Goal: Transaction & Acquisition: Purchase product/service

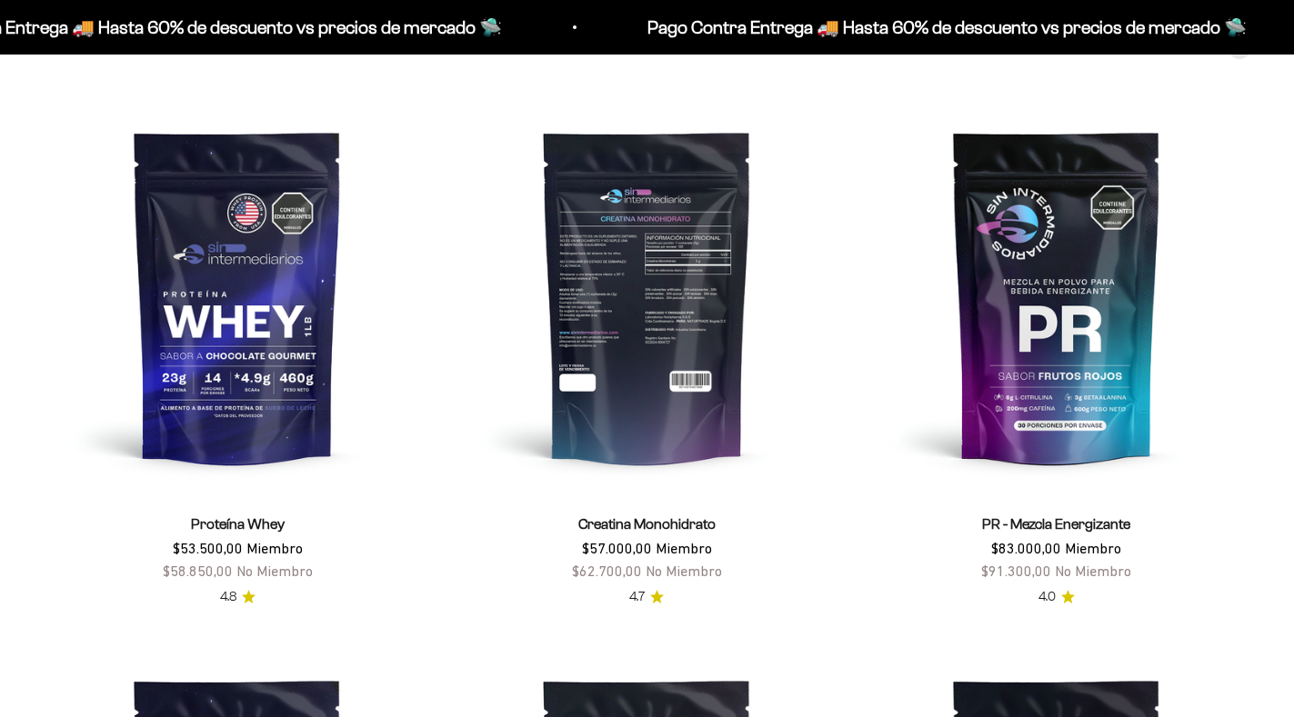
scroll to position [727, 0]
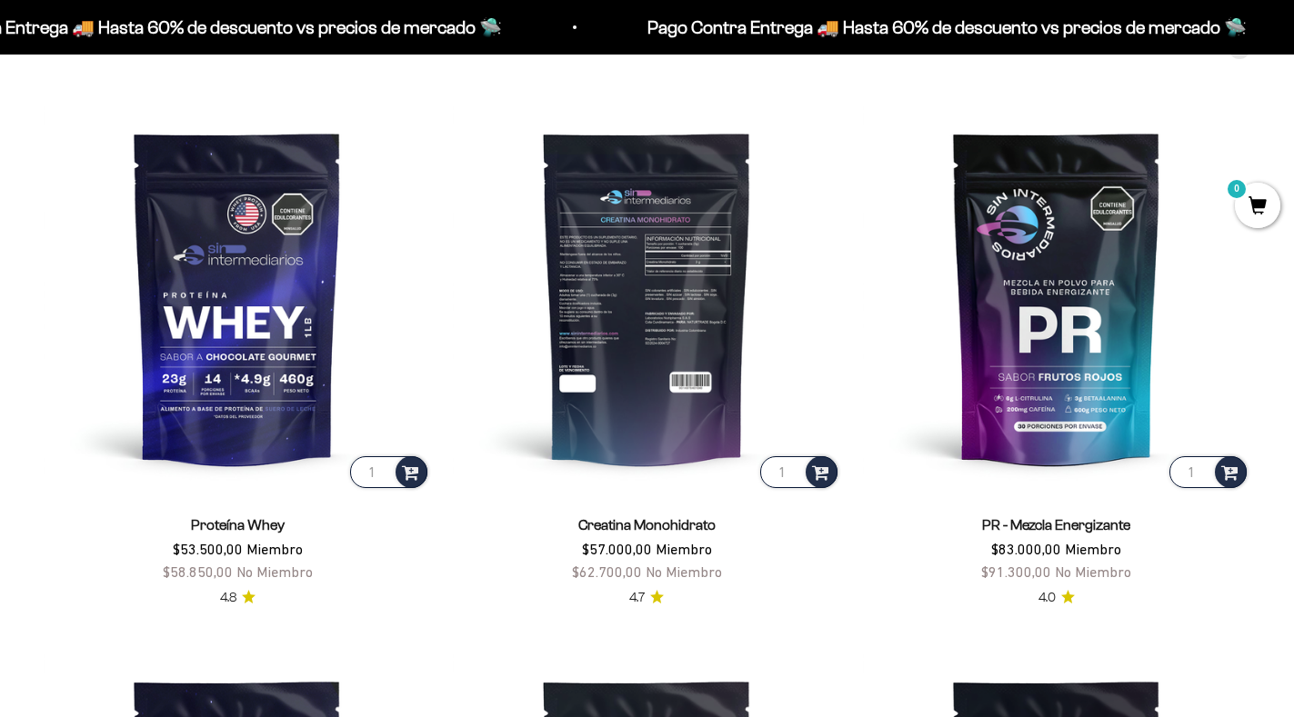
click at [672, 447] on img at bounding box center [646, 297] width 387 height 387
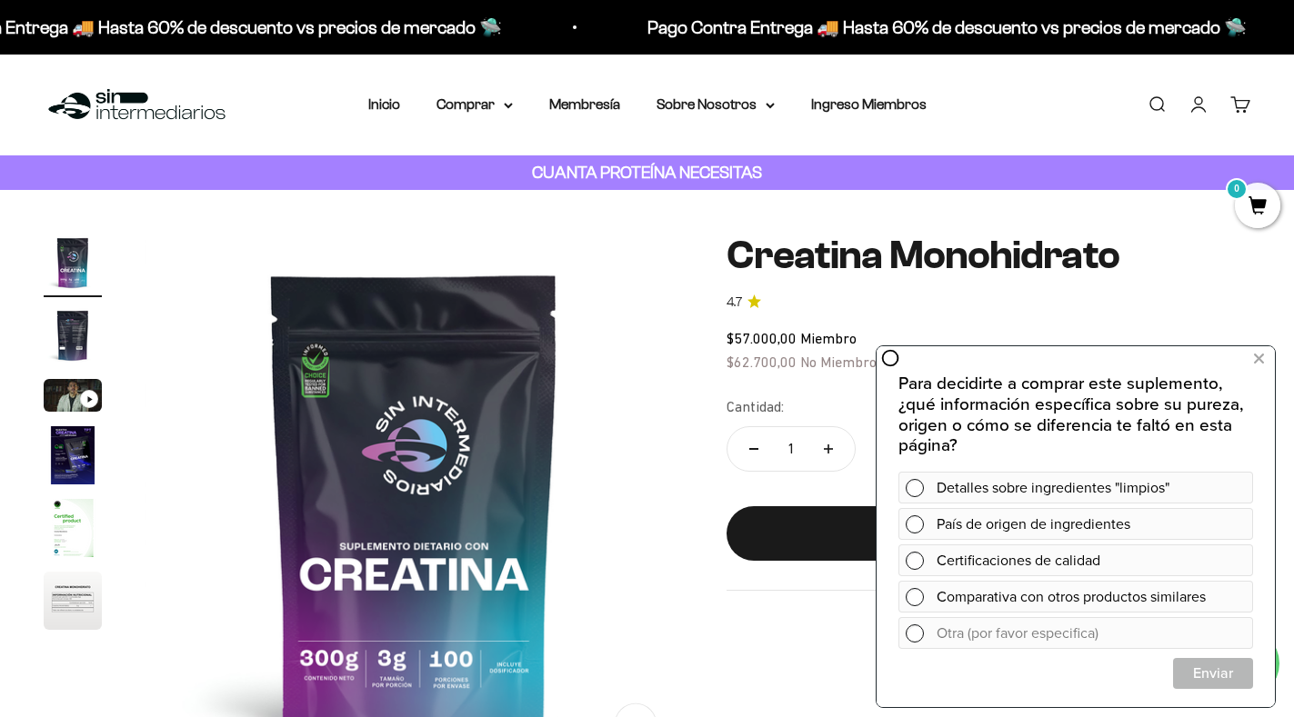
click at [720, 600] on div "Zoom Ir al artículo 1 Ir al artículo 2 Ir al artículo 3 Ir al artículo 4 Ir al …" at bounding box center [647, 502] width 1207 height 537
click at [1267, 354] on button at bounding box center [1258, 359] width 33 height 29
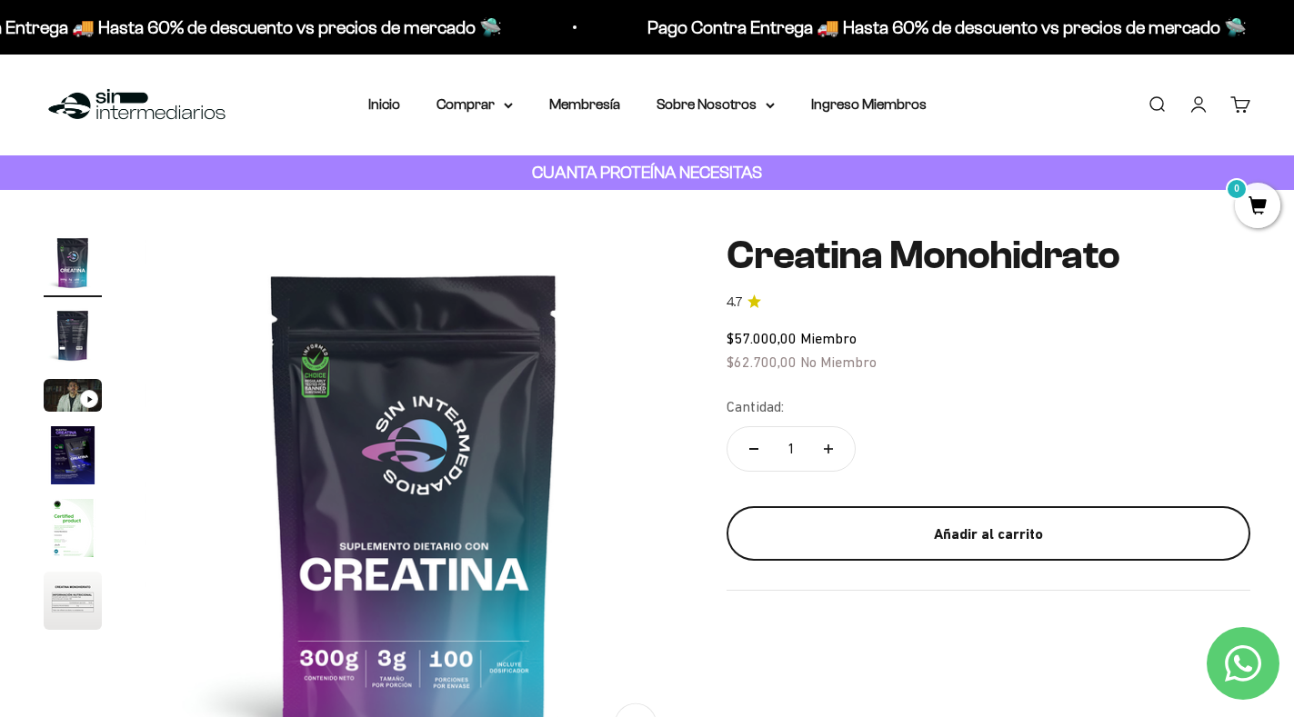
click at [951, 523] on div "Añadir al carrito" at bounding box center [988, 535] width 451 height 24
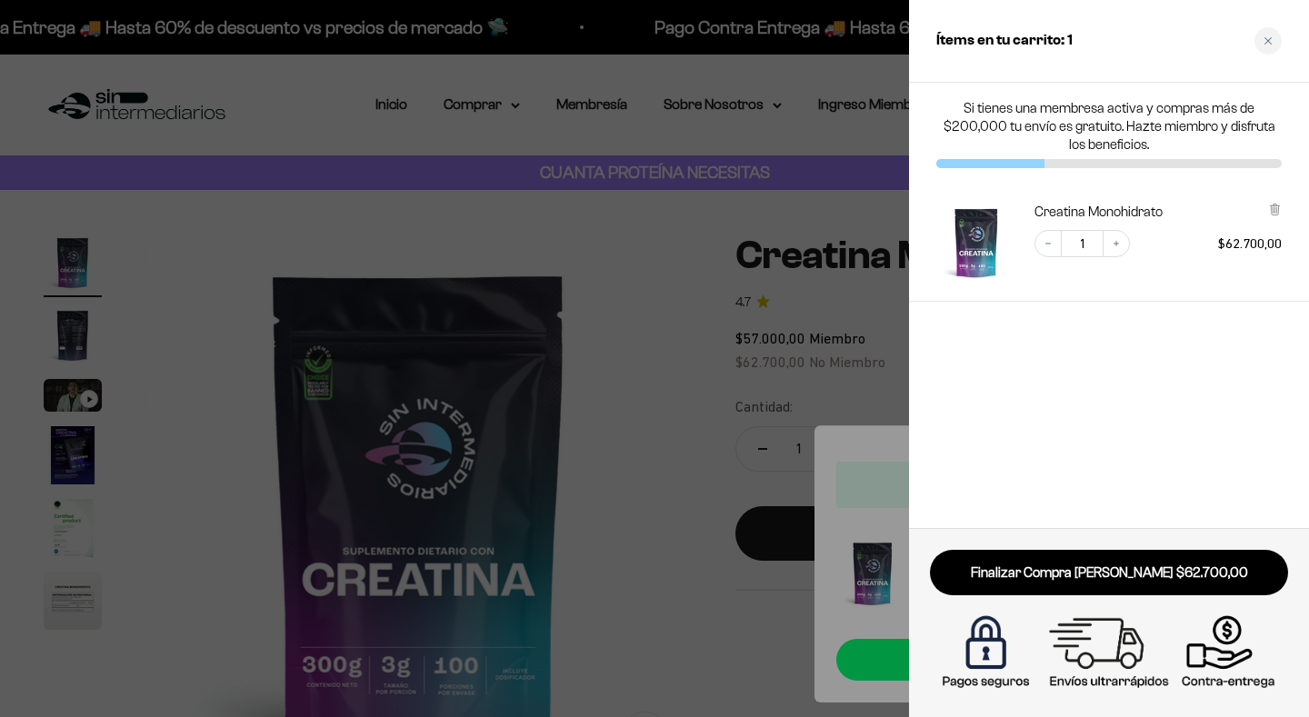
click at [165, 164] on div at bounding box center [654, 358] width 1309 height 717
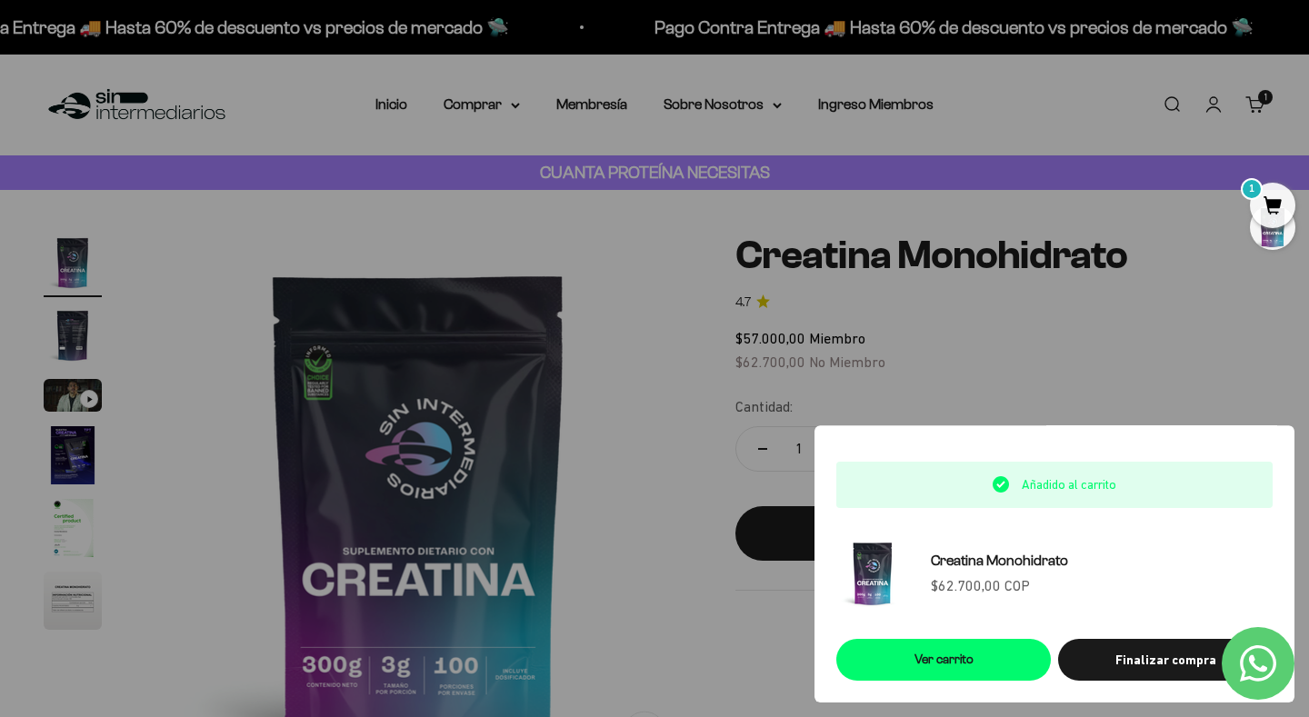
click at [399, 100] on div at bounding box center [654, 358] width 1309 height 717
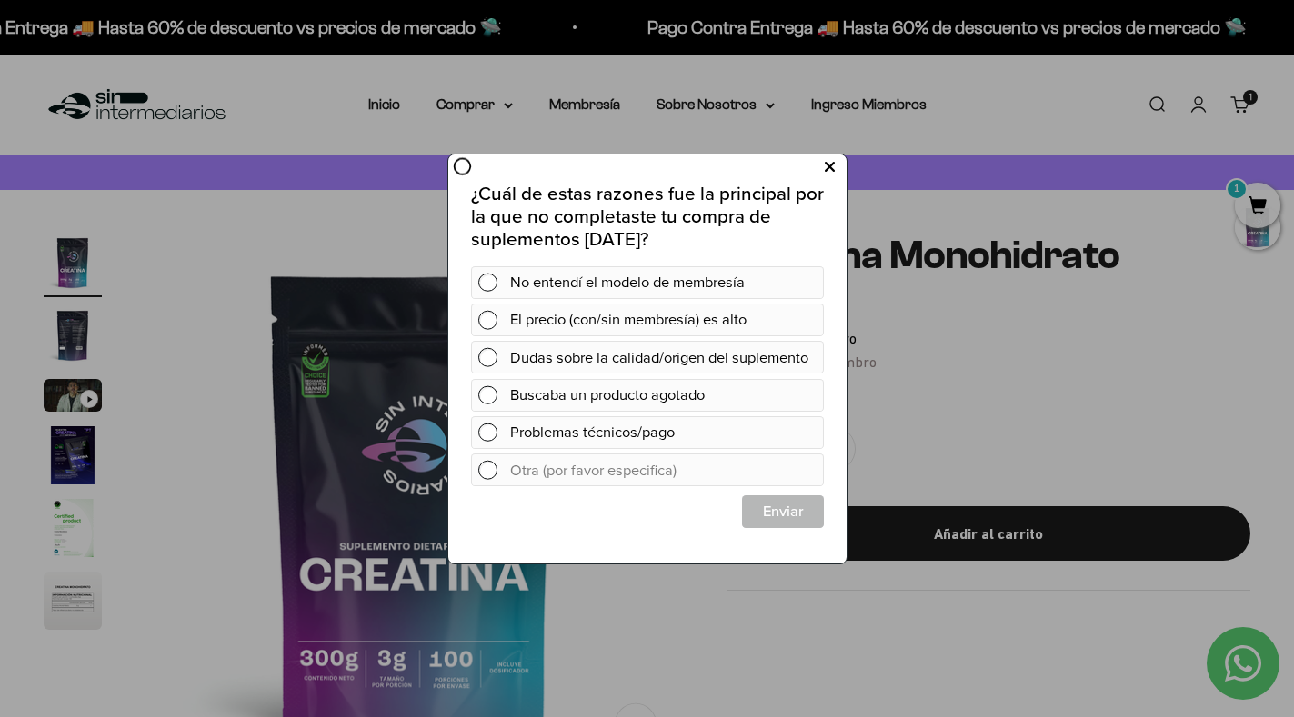
click at [826, 164] on icon at bounding box center [829, 167] width 10 height 25
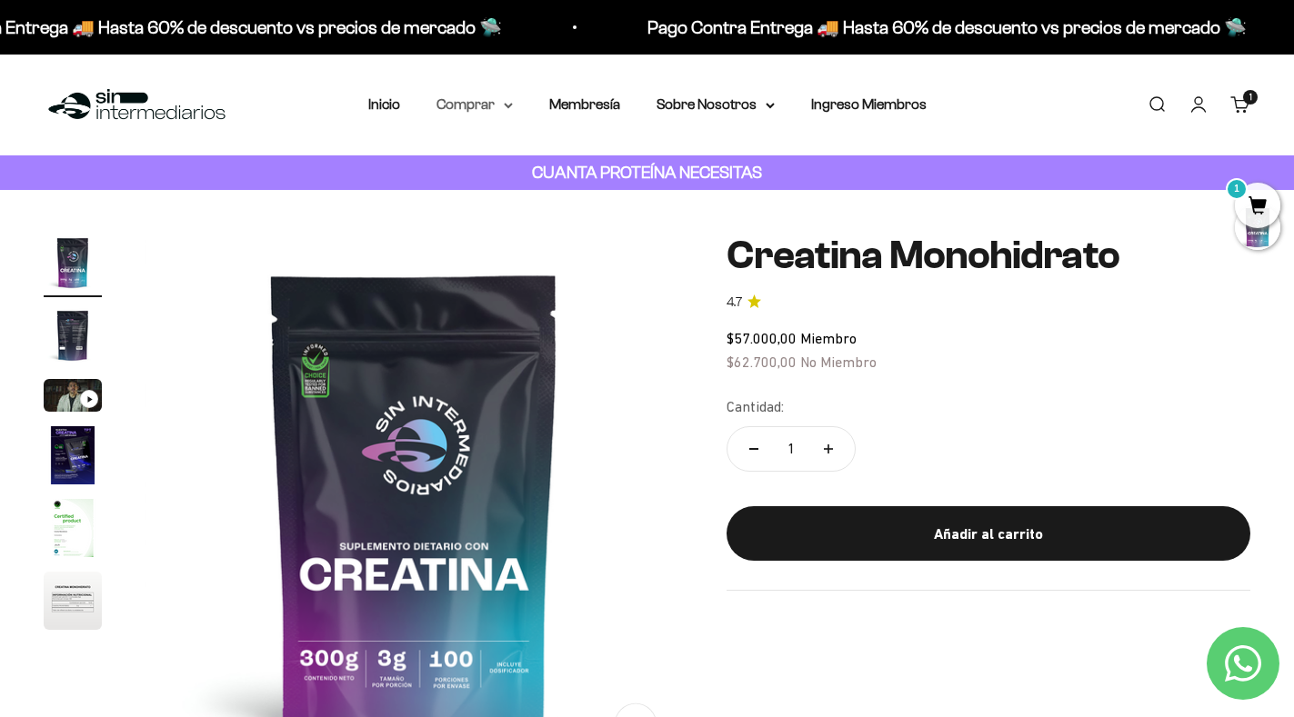
click at [499, 110] on summary "Comprar" at bounding box center [474, 105] width 76 height 24
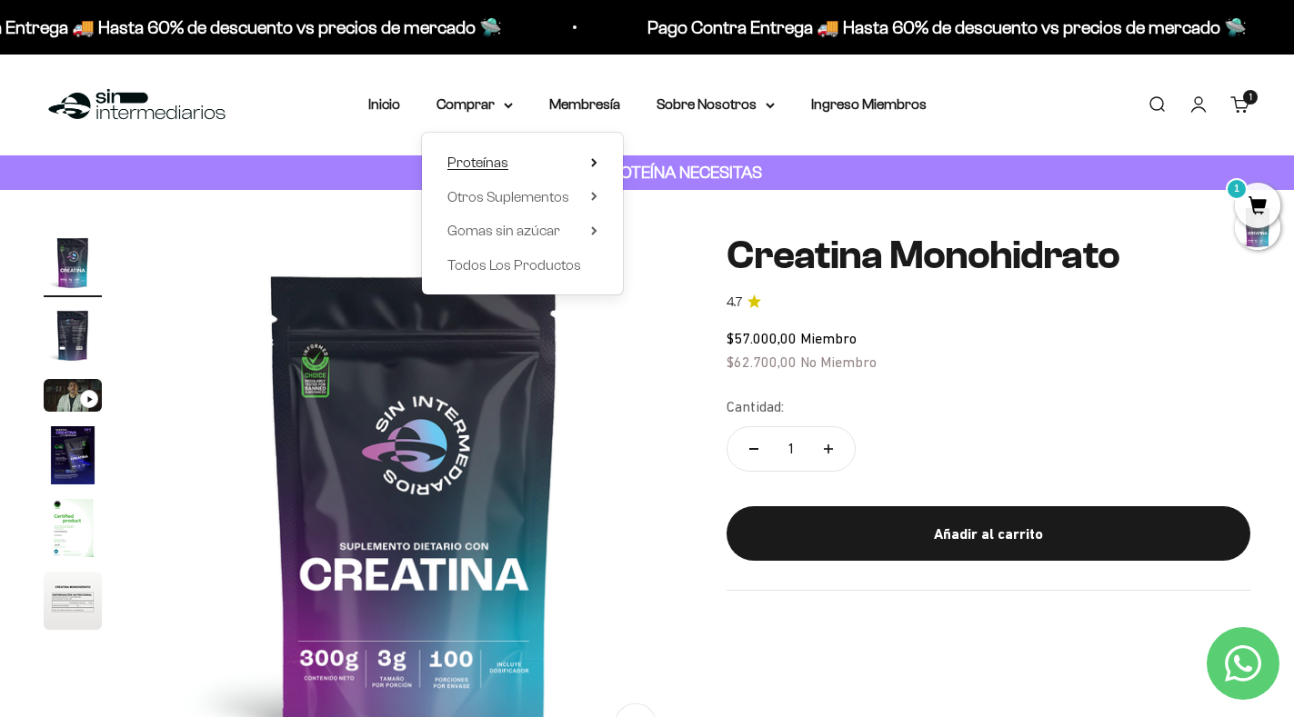
click at [556, 164] on summary "Proteínas" at bounding box center [522, 163] width 150 height 24
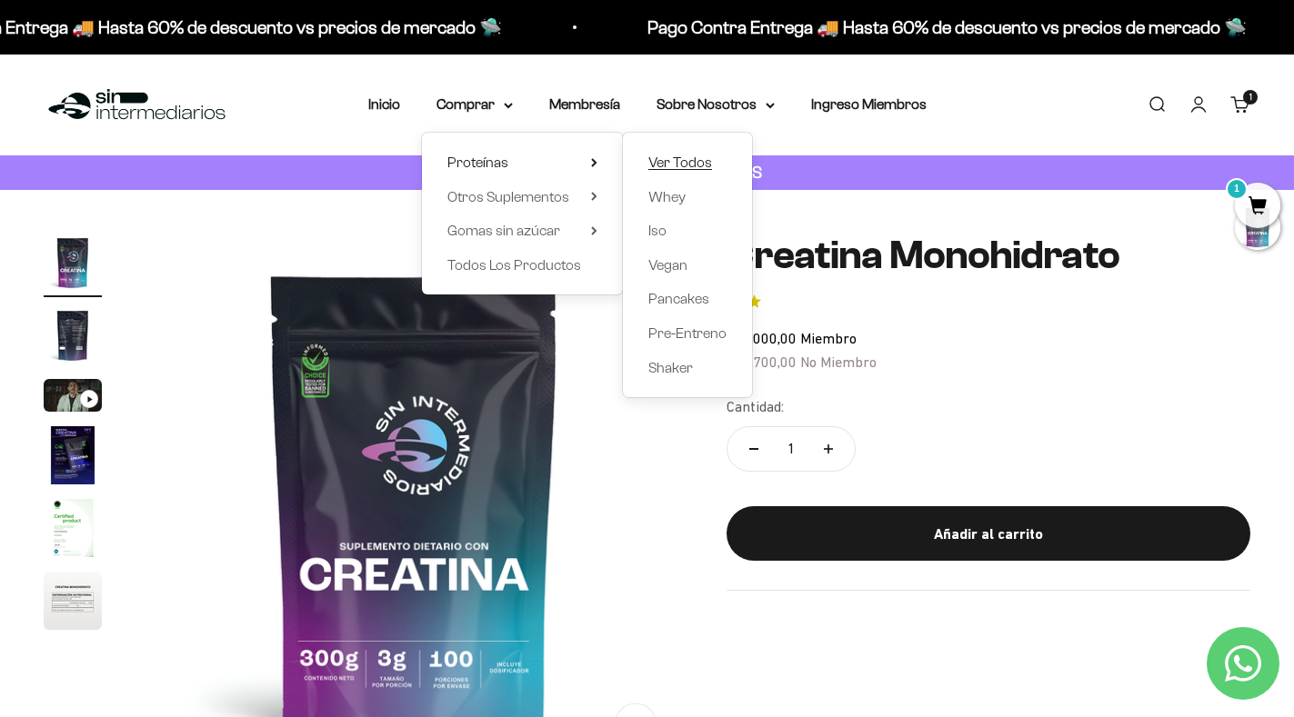
click at [691, 168] on span "Ver Todos" at bounding box center [680, 162] width 64 height 15
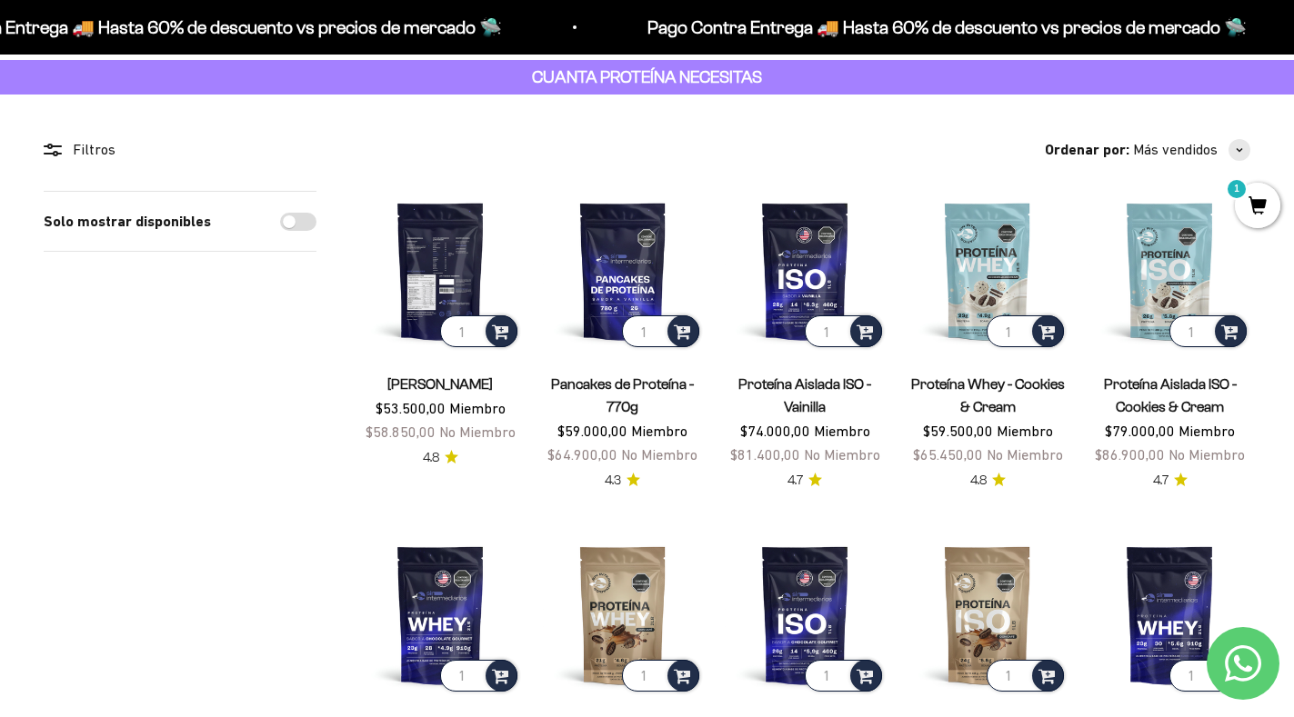
scroll to position [91, 0]
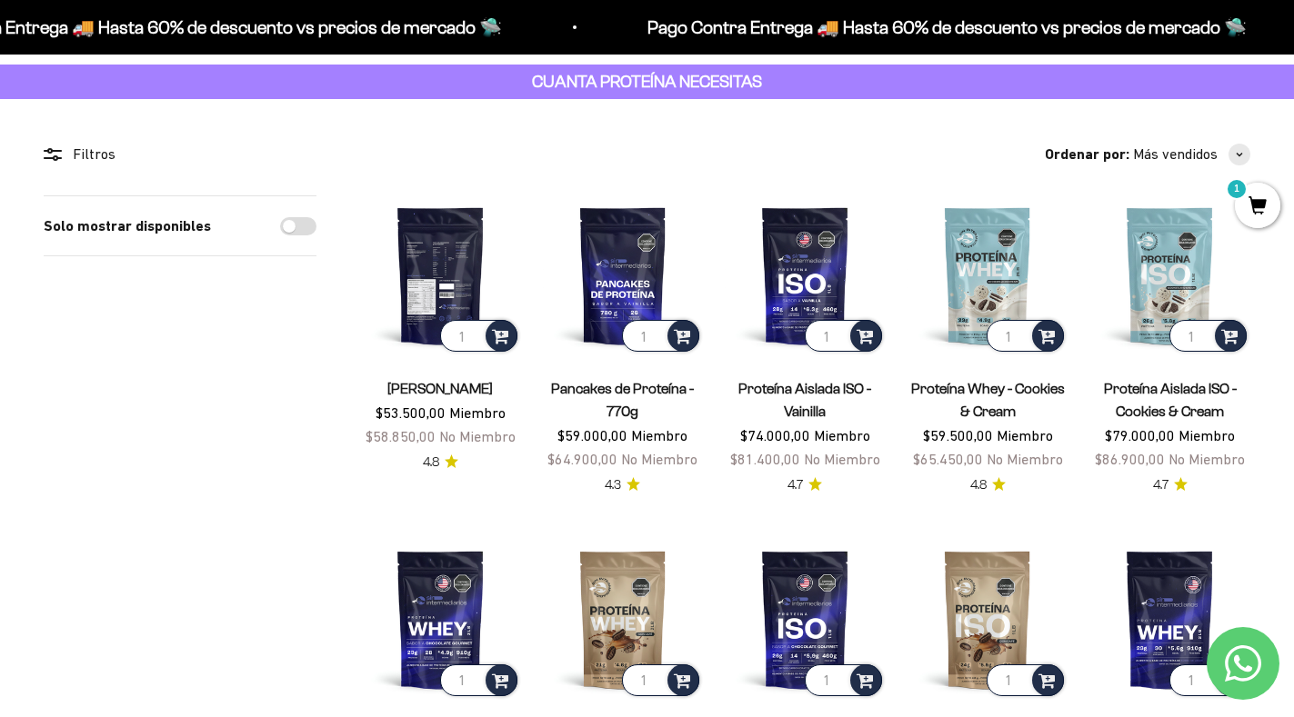
click at [459, 251] on img at bounding box center [440, 276] width 161 height 161
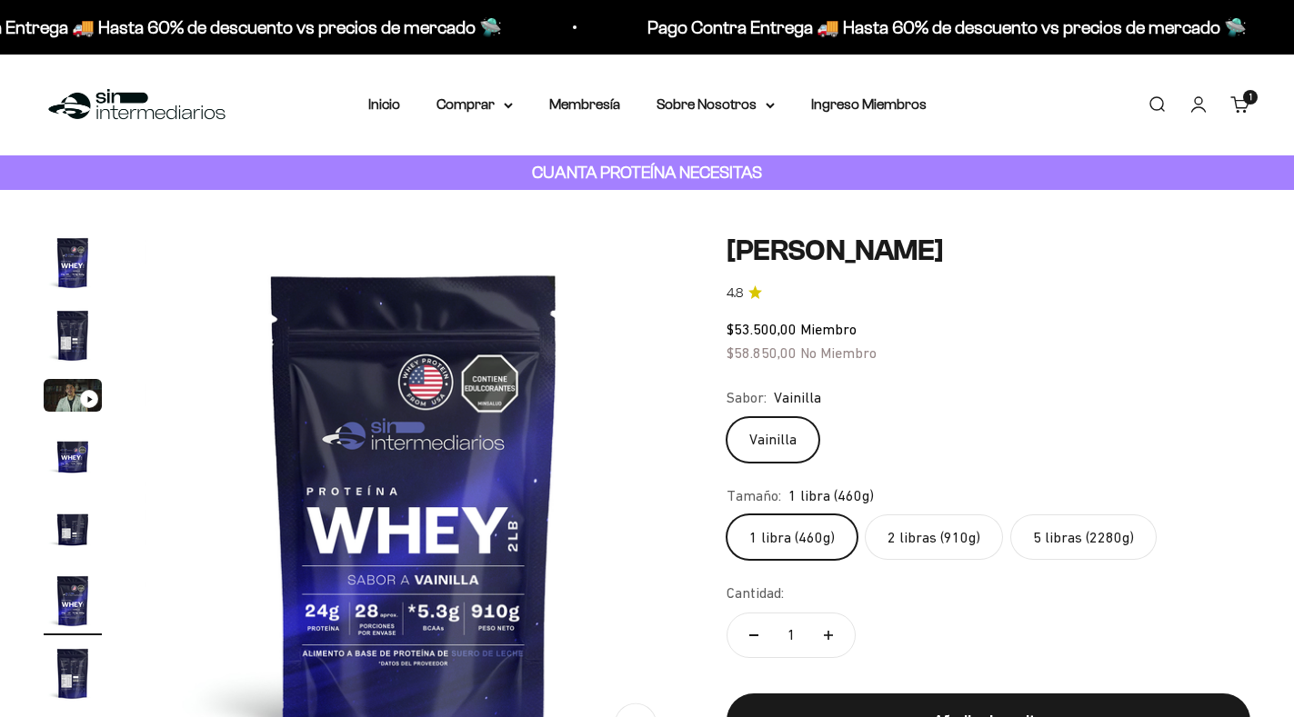
scroll to position [0, 2798]
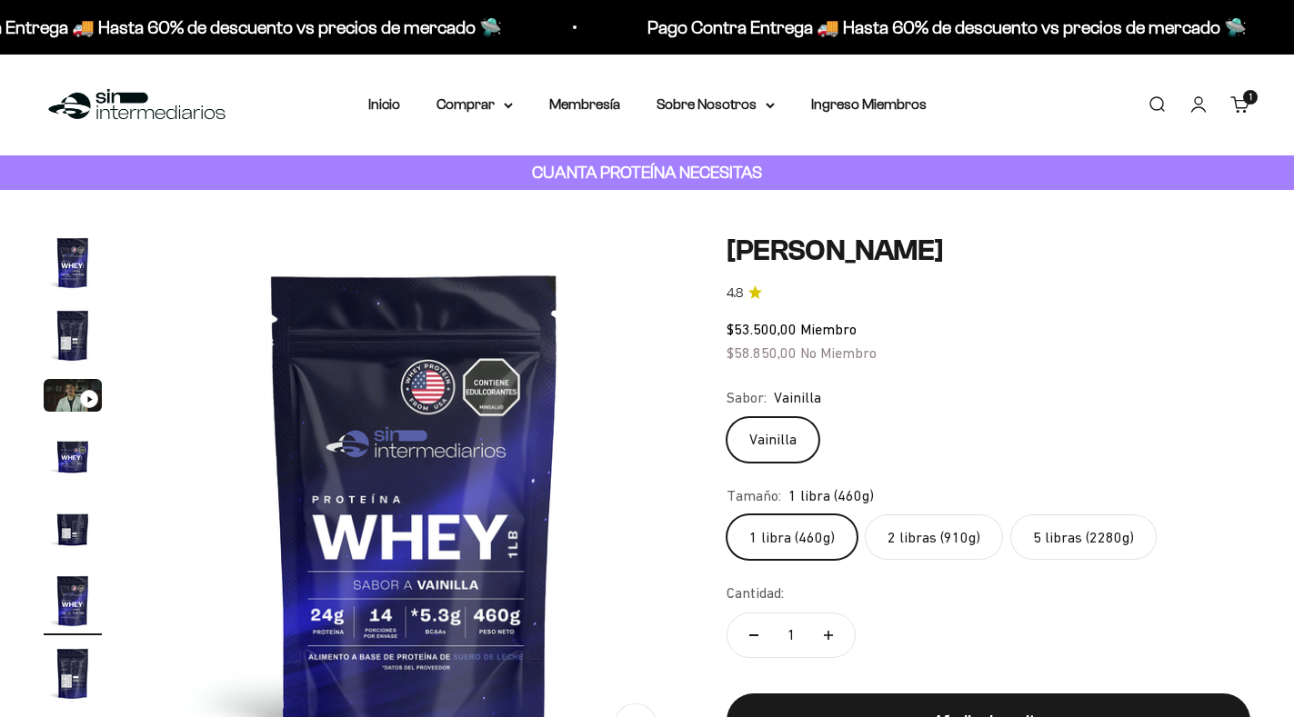
click at [934, 531] on label "2 libras (910g)" at bounding box center [934, 537] width 138 height 45
click at [727, 515] on input "2 libras (910g)" at bounding box center [726, 514] width 1 height 1
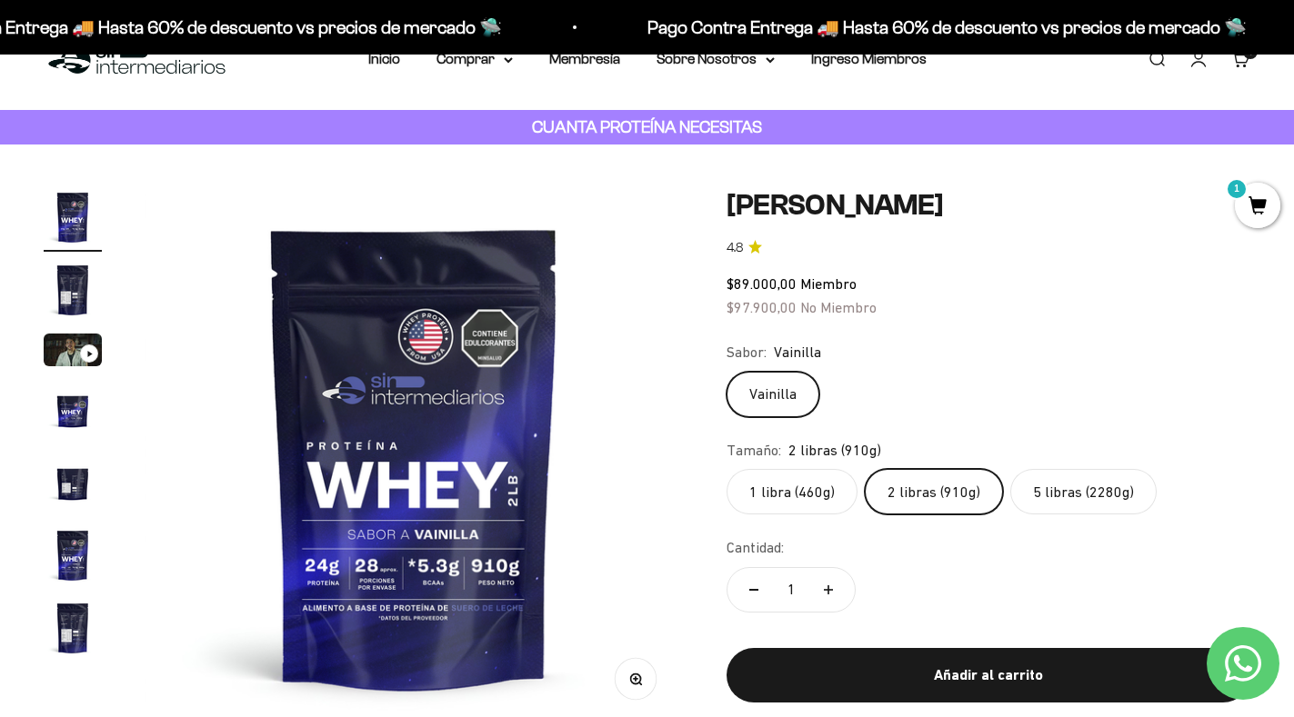
scroll to position [91, 0]
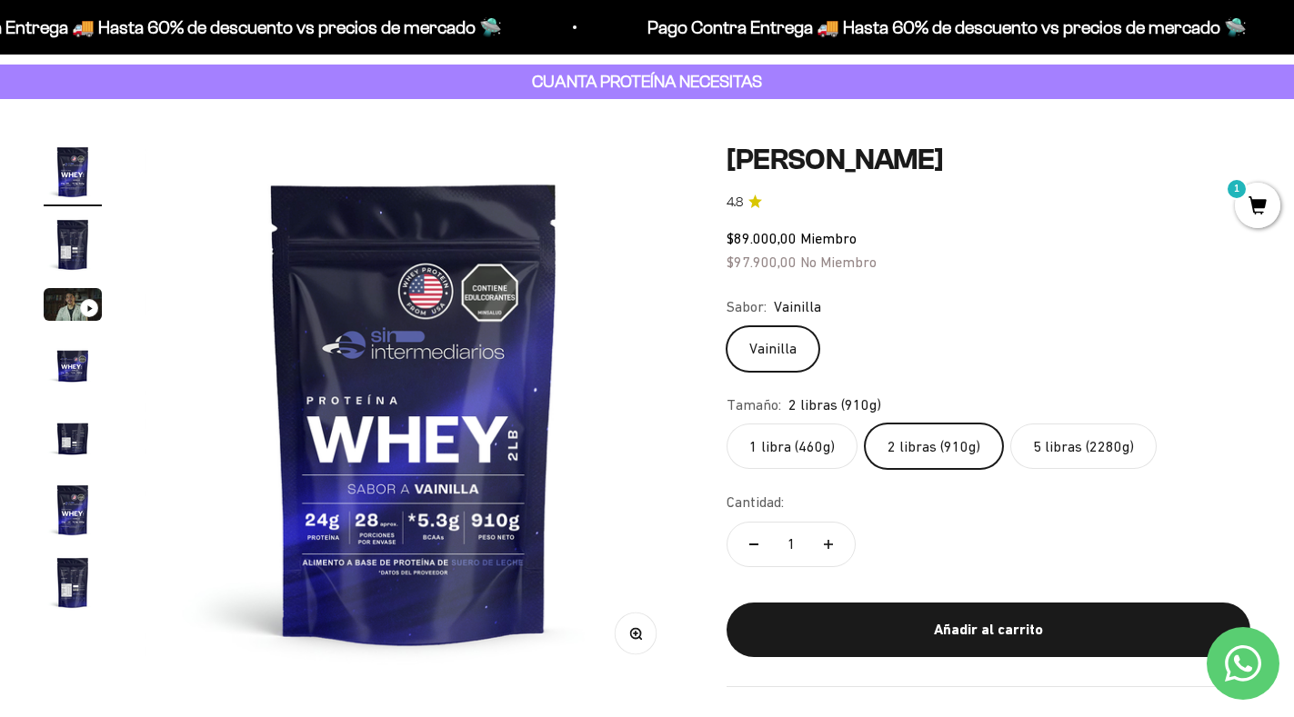
click at [73, 246] on img "Ir al artículo 2" at bounding box center [73, 245] width 58 height 58
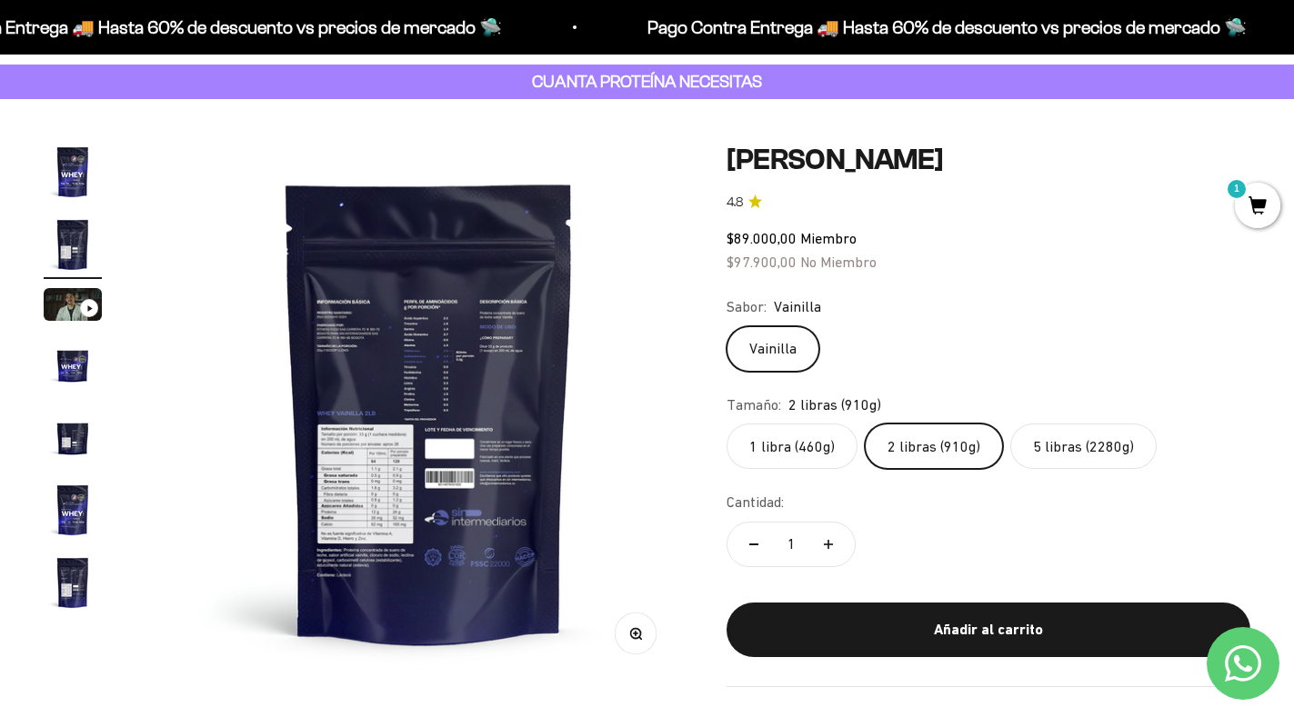
scroll to position [0, 559]
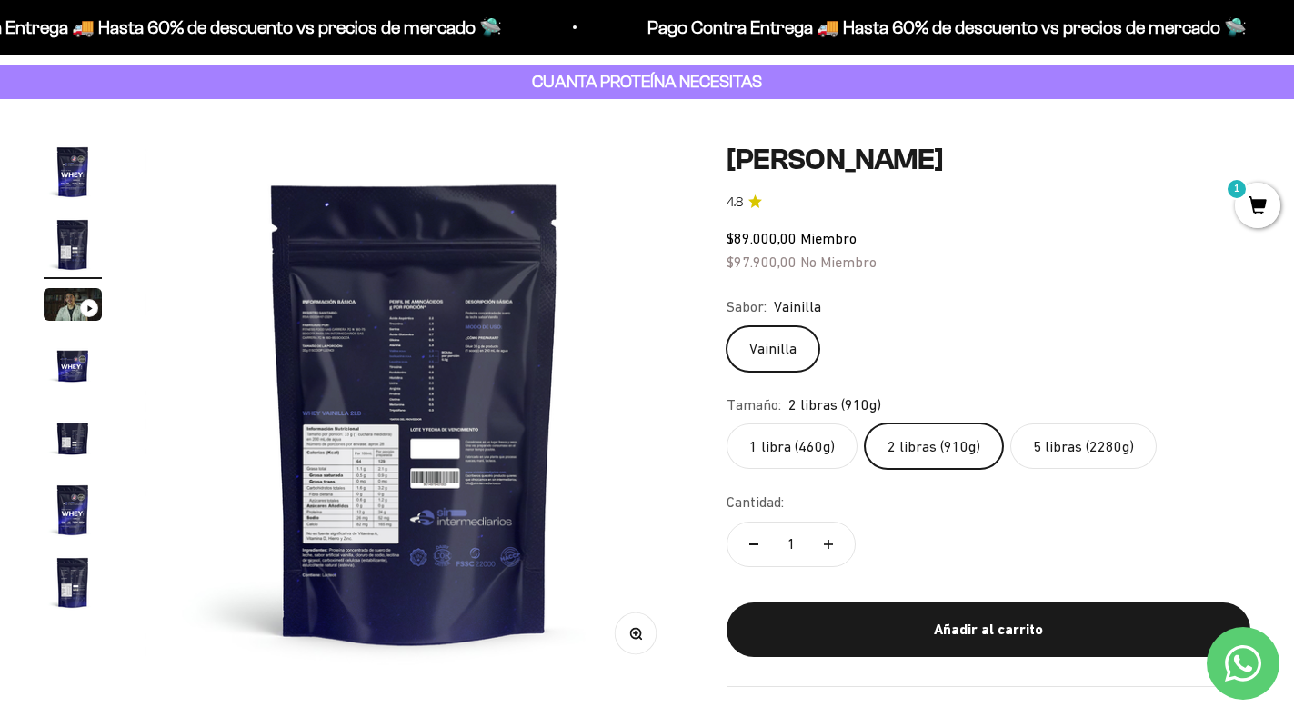
click at [80, 428] on img "Ir al artículo 5" at bounding box center [73, 437] width 58 height 58
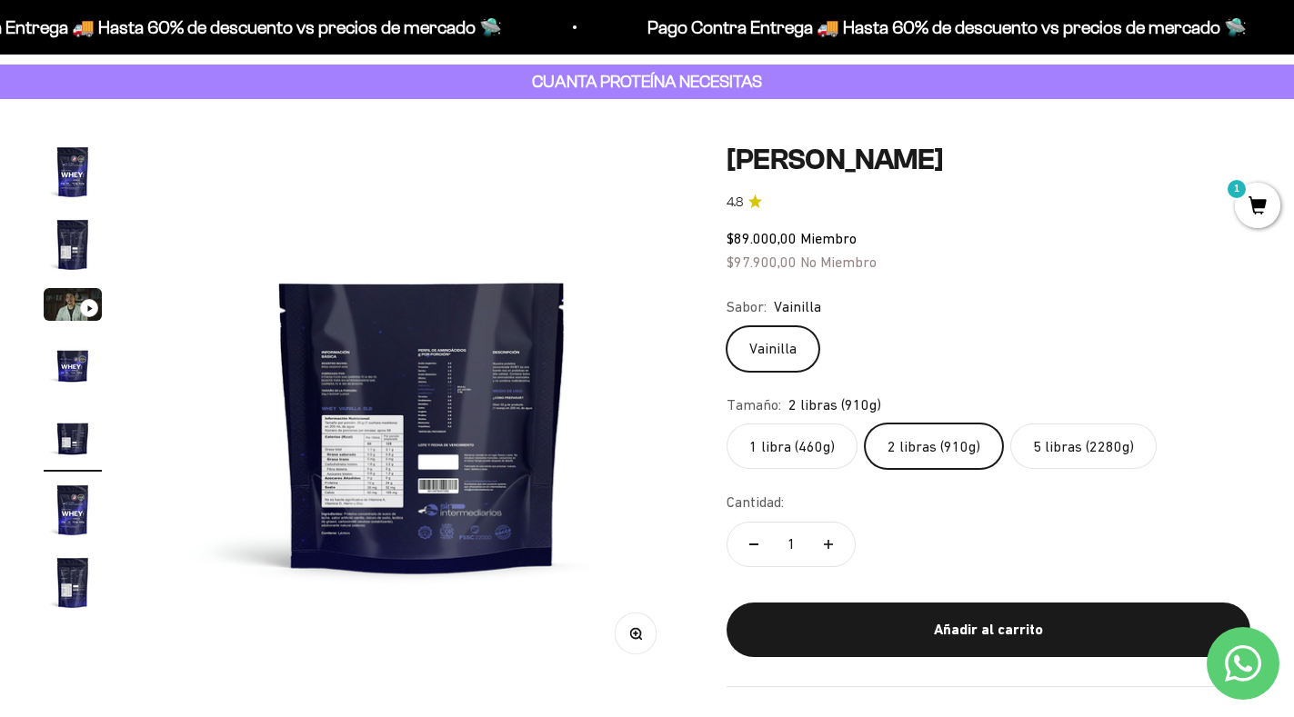
scroll to position [0, 2238]
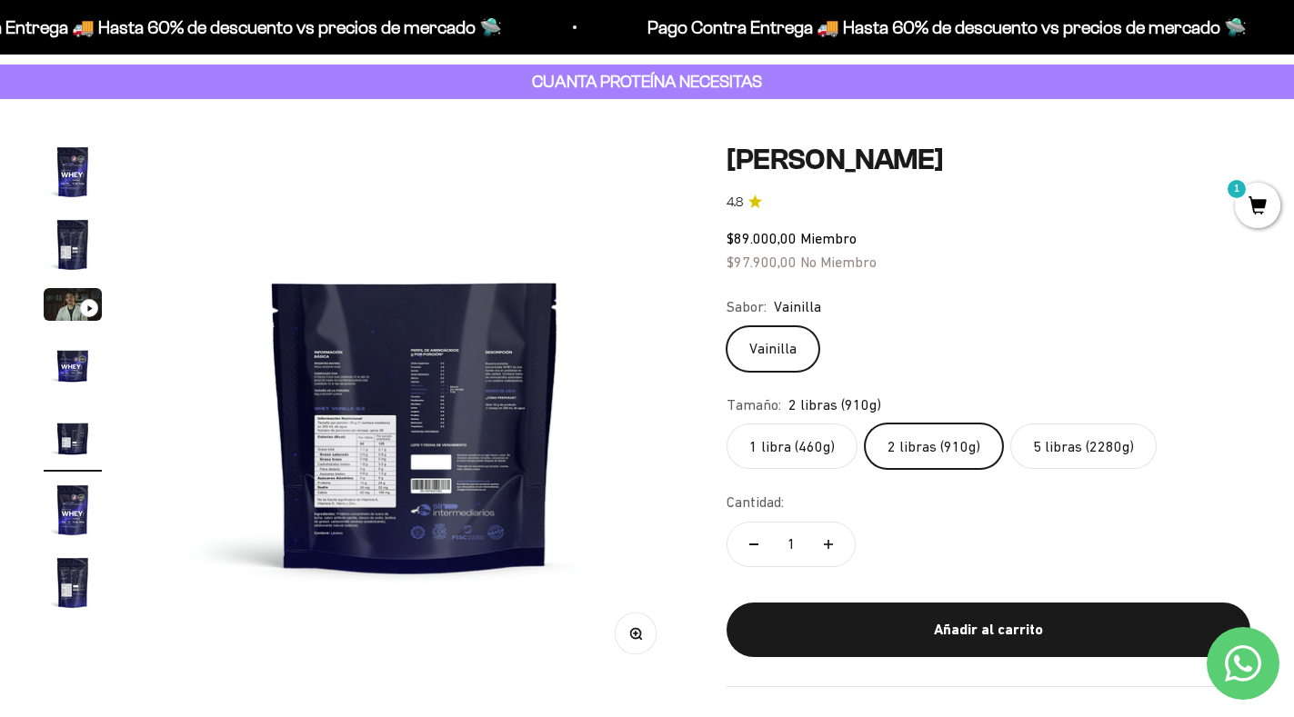
click at [85, 297] on img "Ir al artículo 3" at bounding box center [73, 304] width 58 height 33
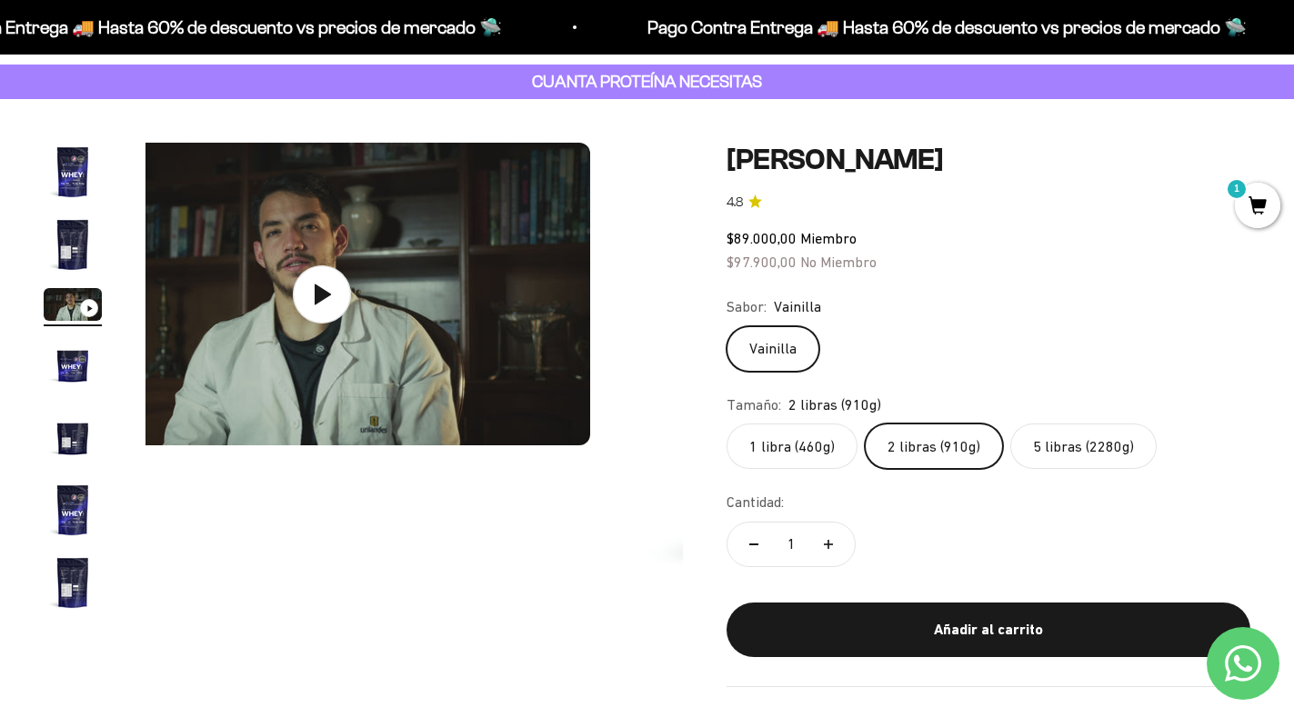
scroll to position [0, 1119]
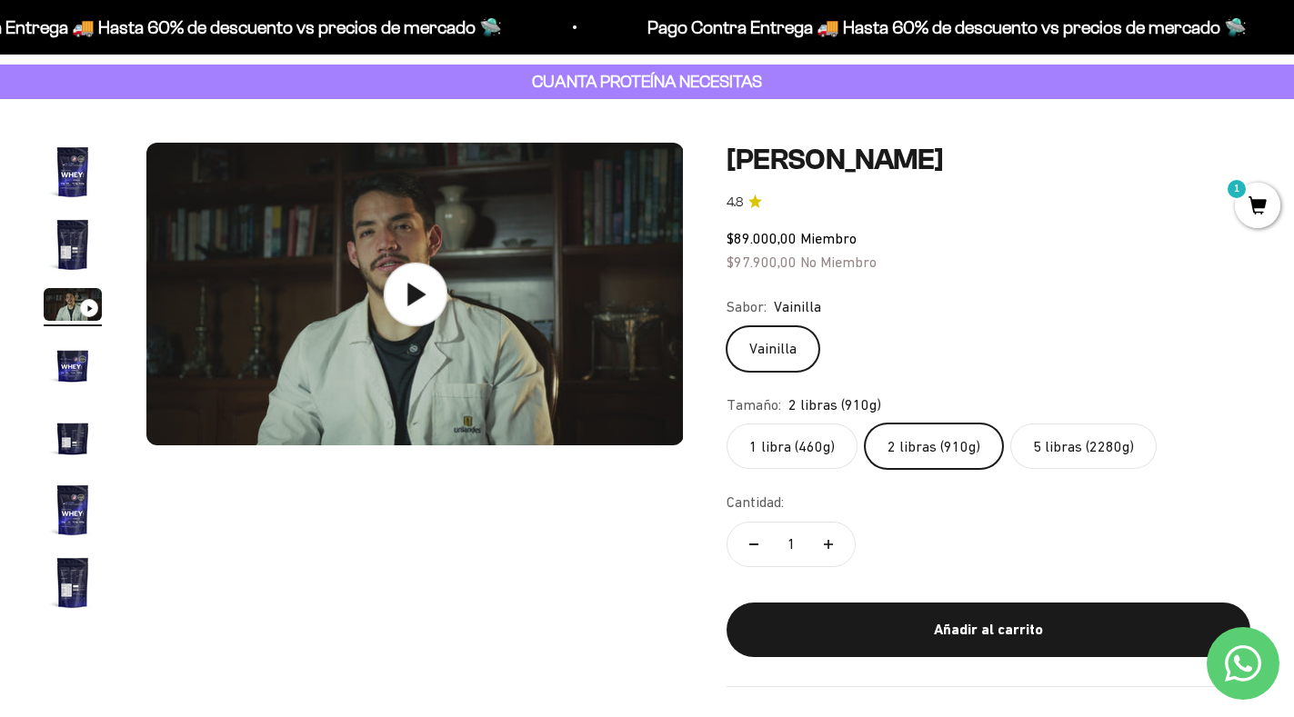
click at [414, 285] on icon at bounding box center [415, 295] width 64 height 64
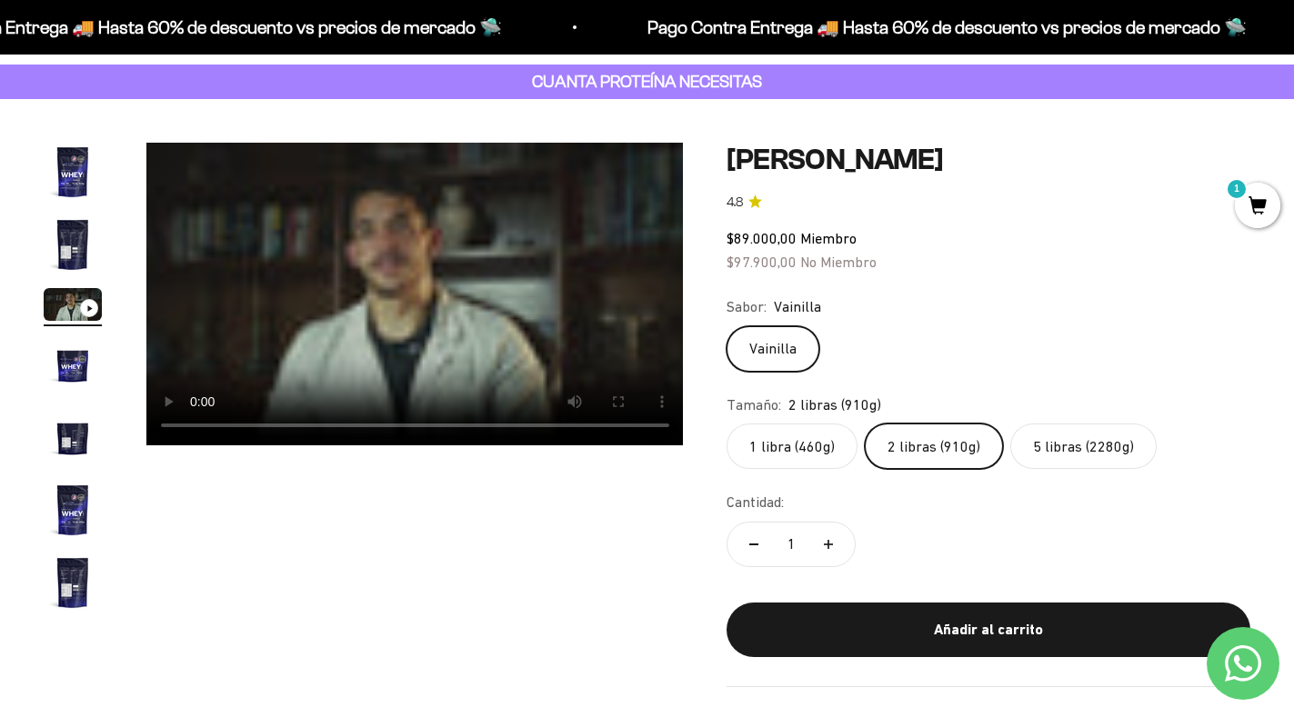
click at [796, 420] on fieldset "Tamaño: 2 libras (910g) 1 libra (460g) 2 libras (910g) 5 libras (2280g)" at bounding box center [989, 432] width 524 height 76
click at [798, 432] on label "1 libra (460g)" at bounding box center [792, 446] width 131 height 45
click at [727, 424] on input "1 libra (460g)" at bounding box center [726, 423] width 1 height 1
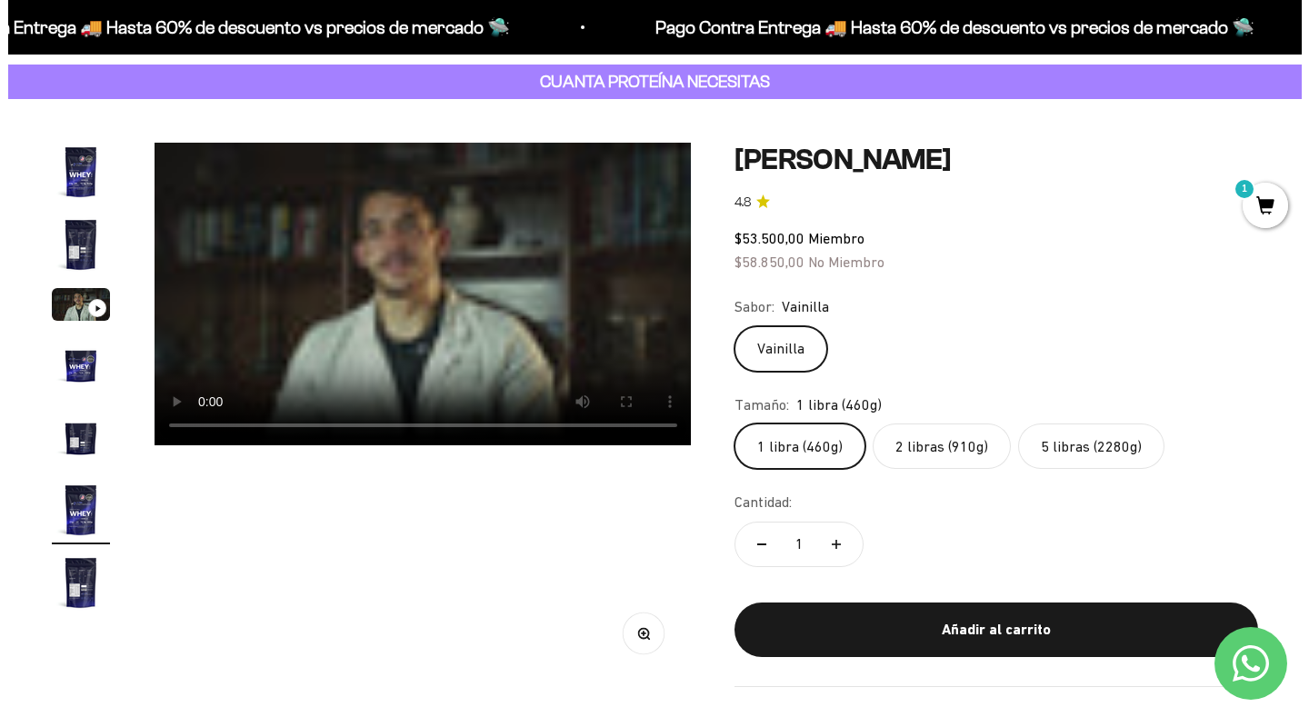
scroll to position [0, 2798]
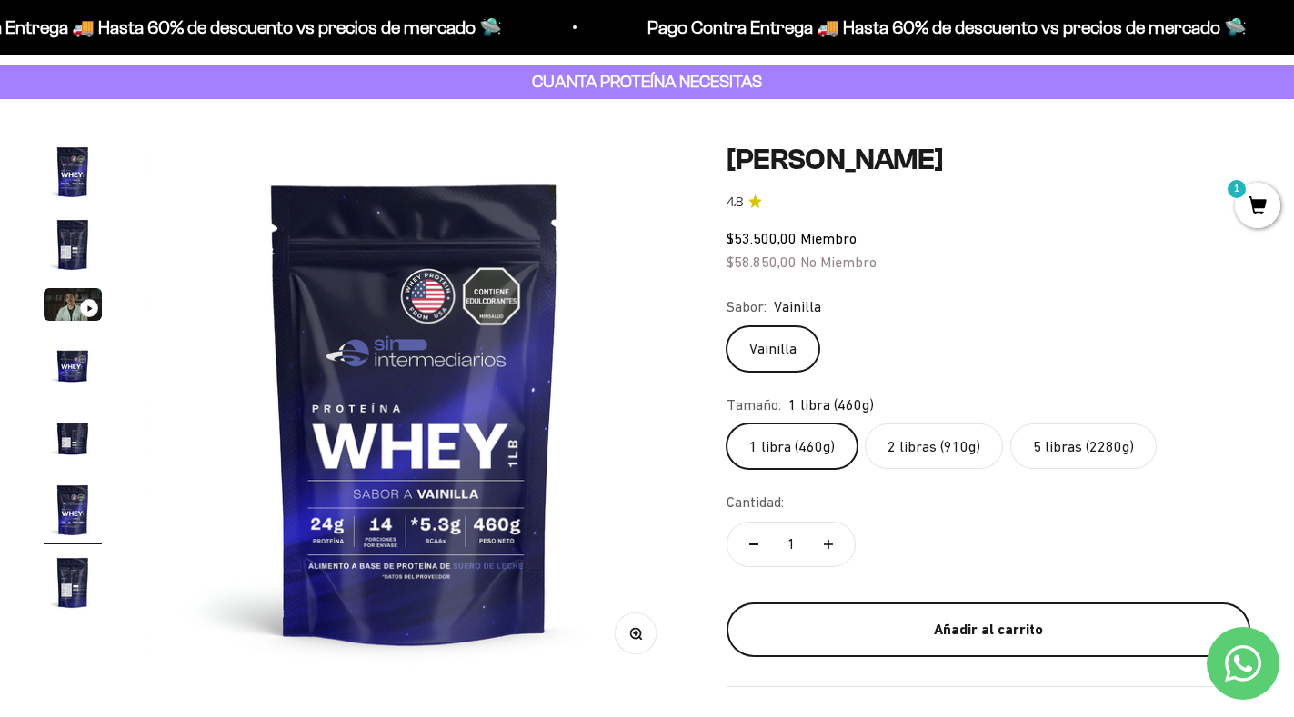
click at [983, 622] on div "Añadir al carrito" at bounding box center [988, 630] width 451 height 24
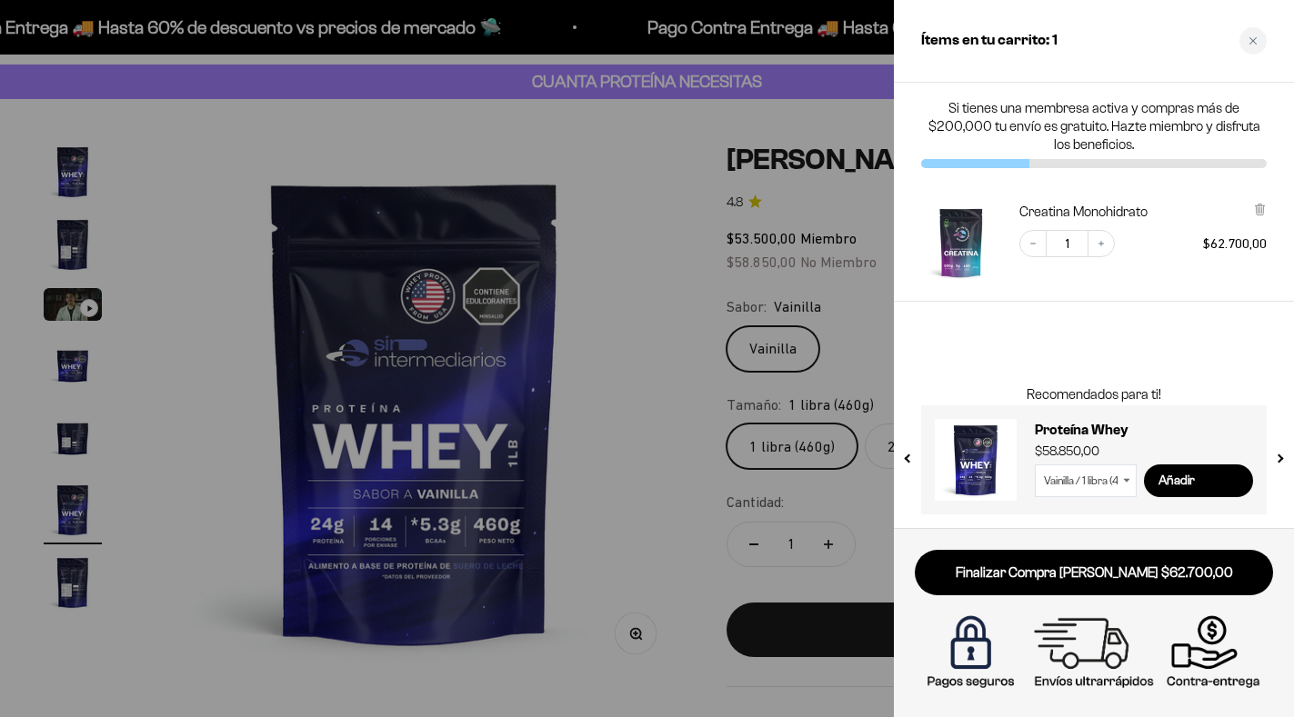
scroll to position [0, 2840]
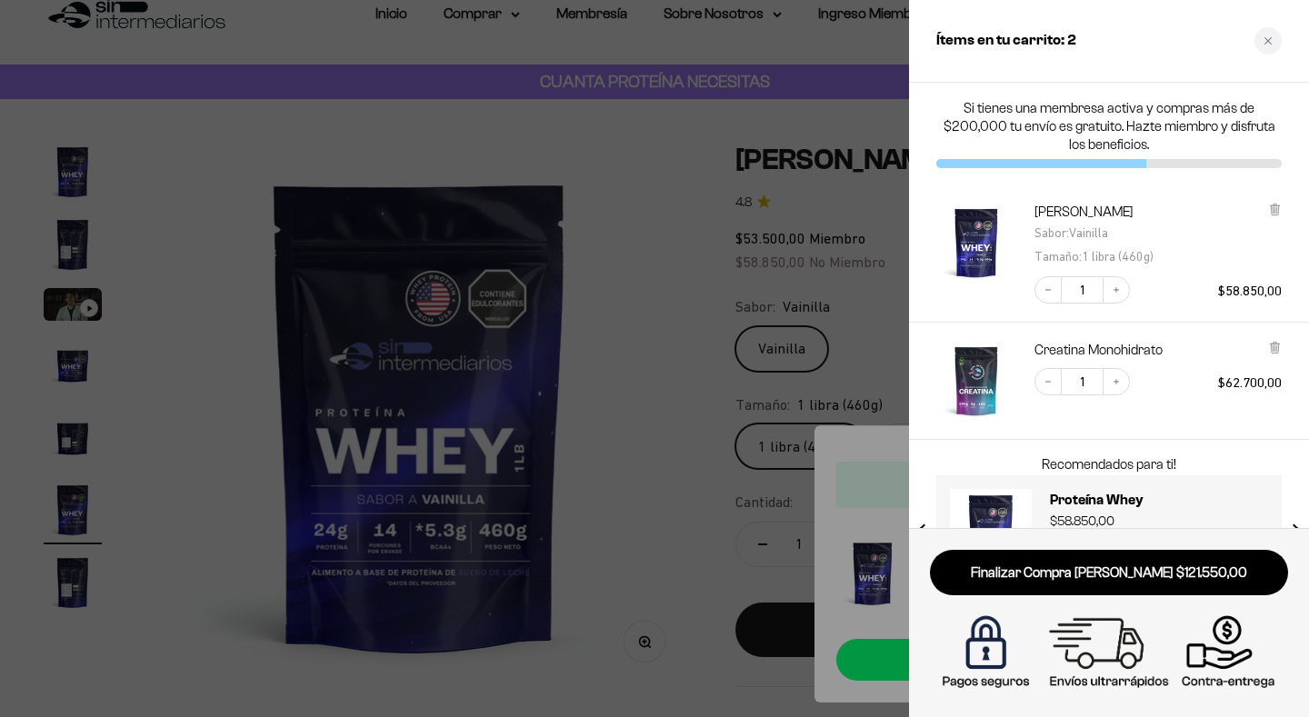
click at [600, 286] on div at bounding box center [654, 358] width 1309 height 717
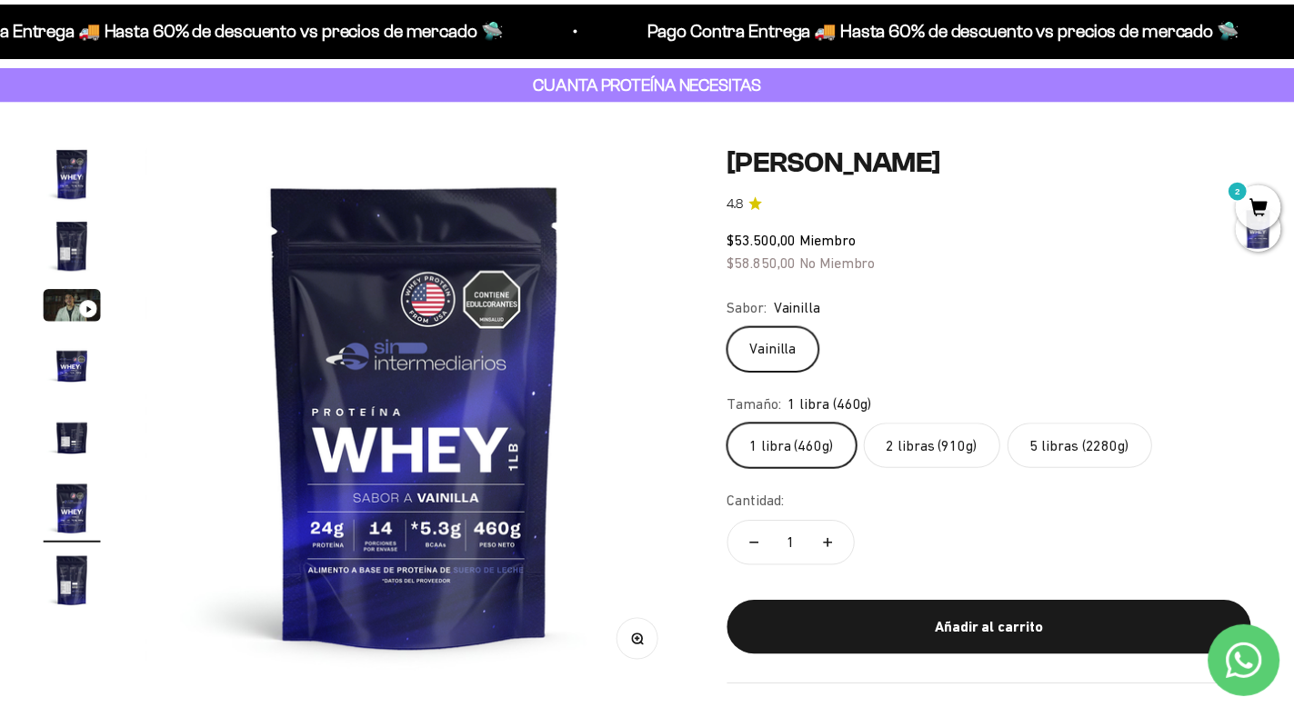
scroll to position [0, 2798]
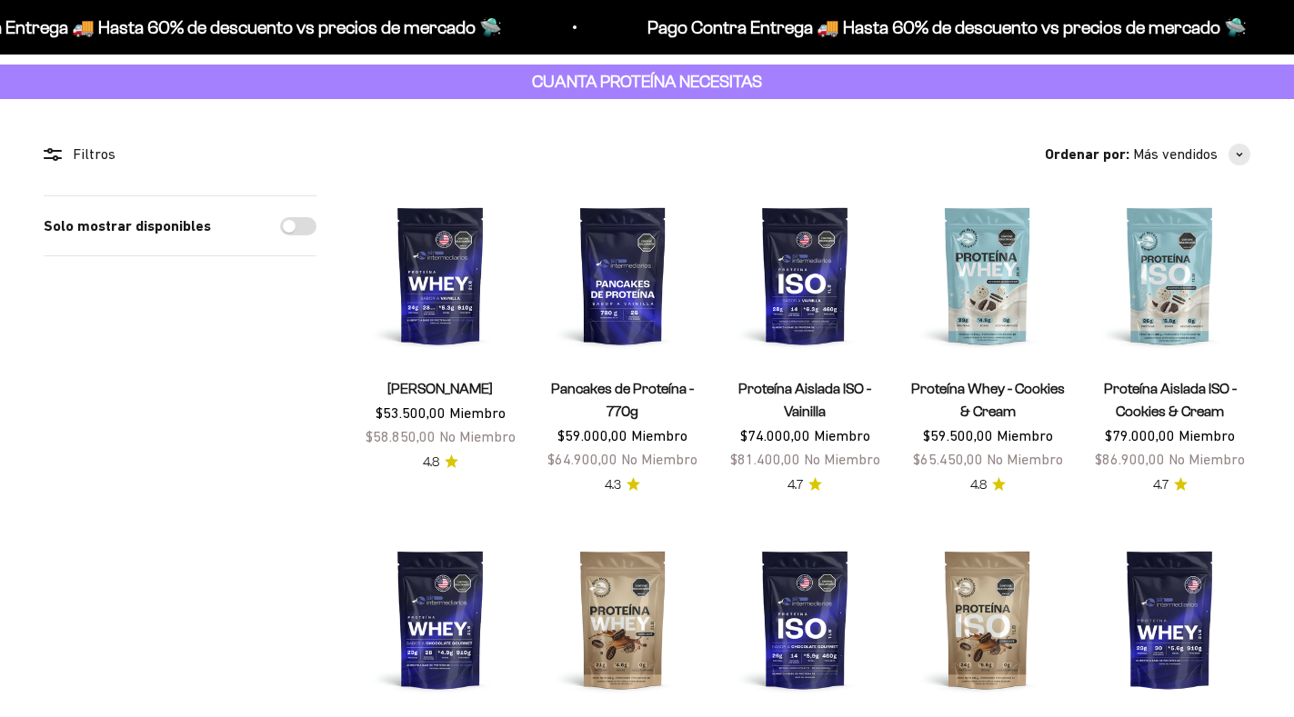
scroll to position [91, 0]
click at [1231, 150] on span "button" at bounding box center [1240, 155] width 22 height 22
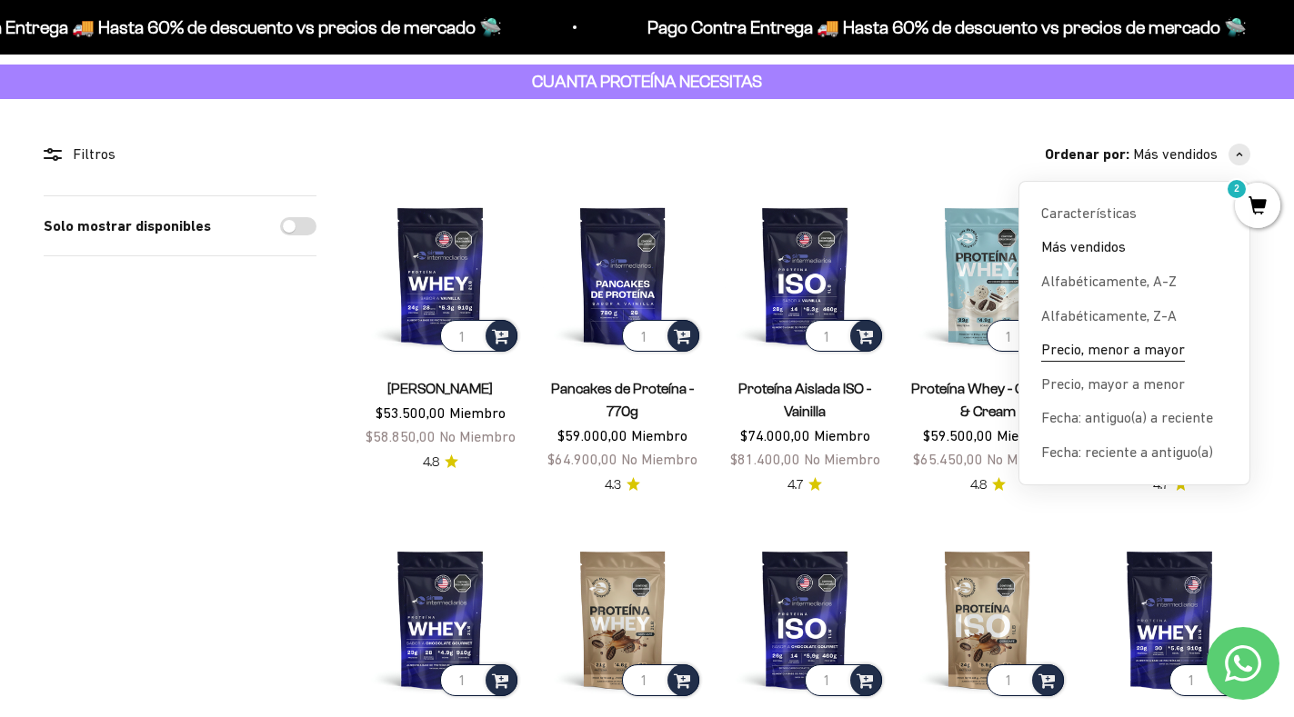
click at [1169, 356] on span "Precio, menor a mayor" at bounding box center [1113, 350] width 144 height 24
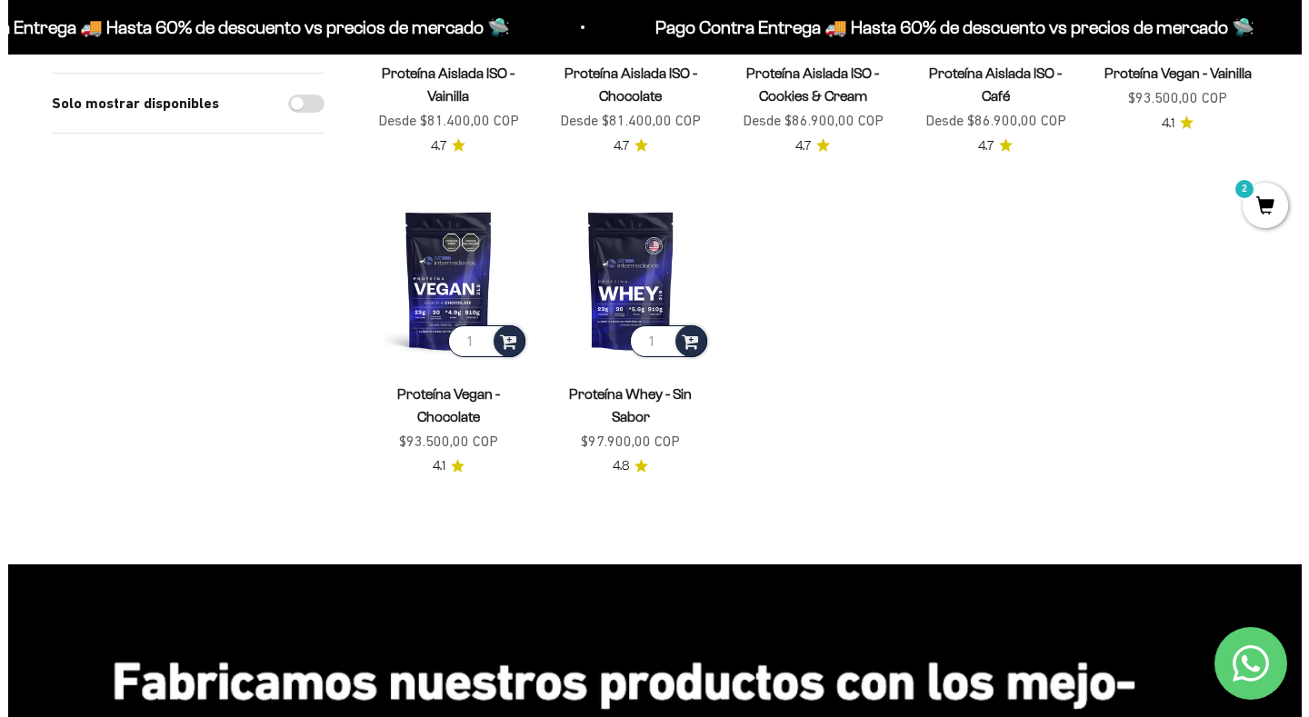
scroll to position [273, 0]
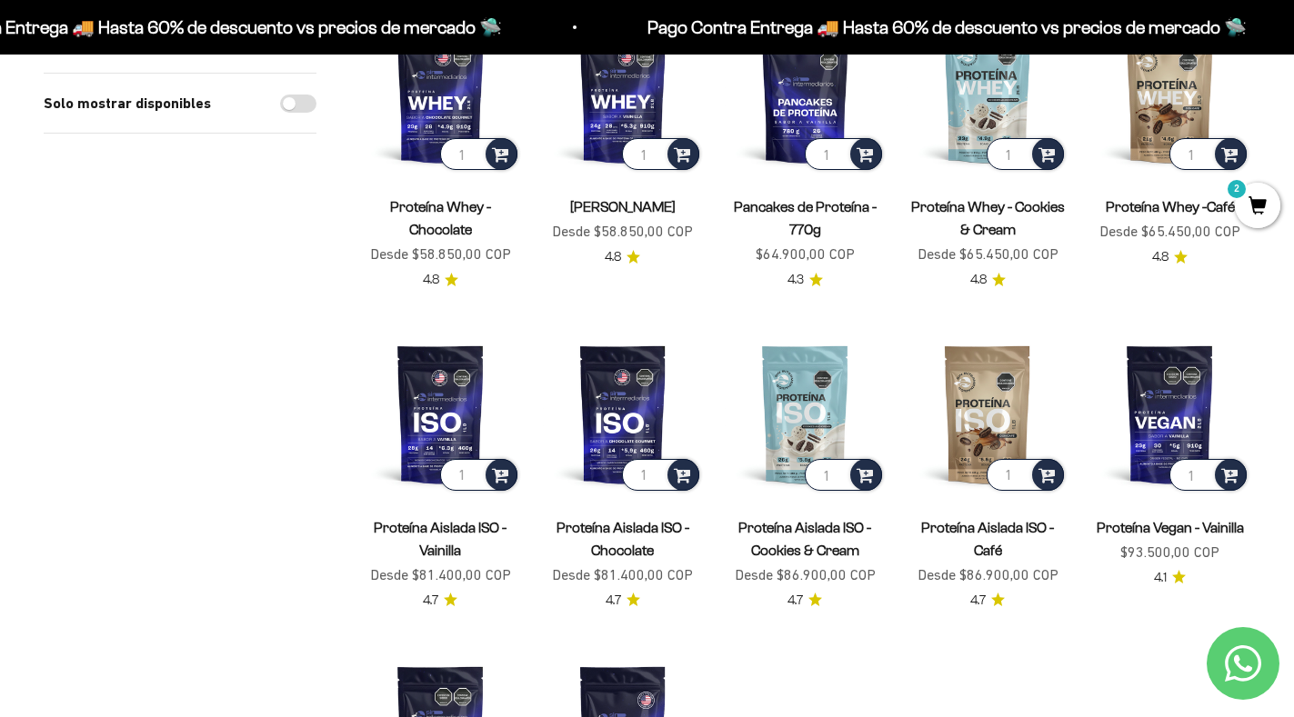
drag, startPoint x: 661, startPoint y: 416, endPoint x: 449, endPoint y: 306, distance: 239.2
click at [306, 271] on div "Solo mostrar disponibles" at bounding box center [180, 473] width 273 height 918
click at [1252, 214] on span "2" at bounding box center [1257, 205] width 45 height 45
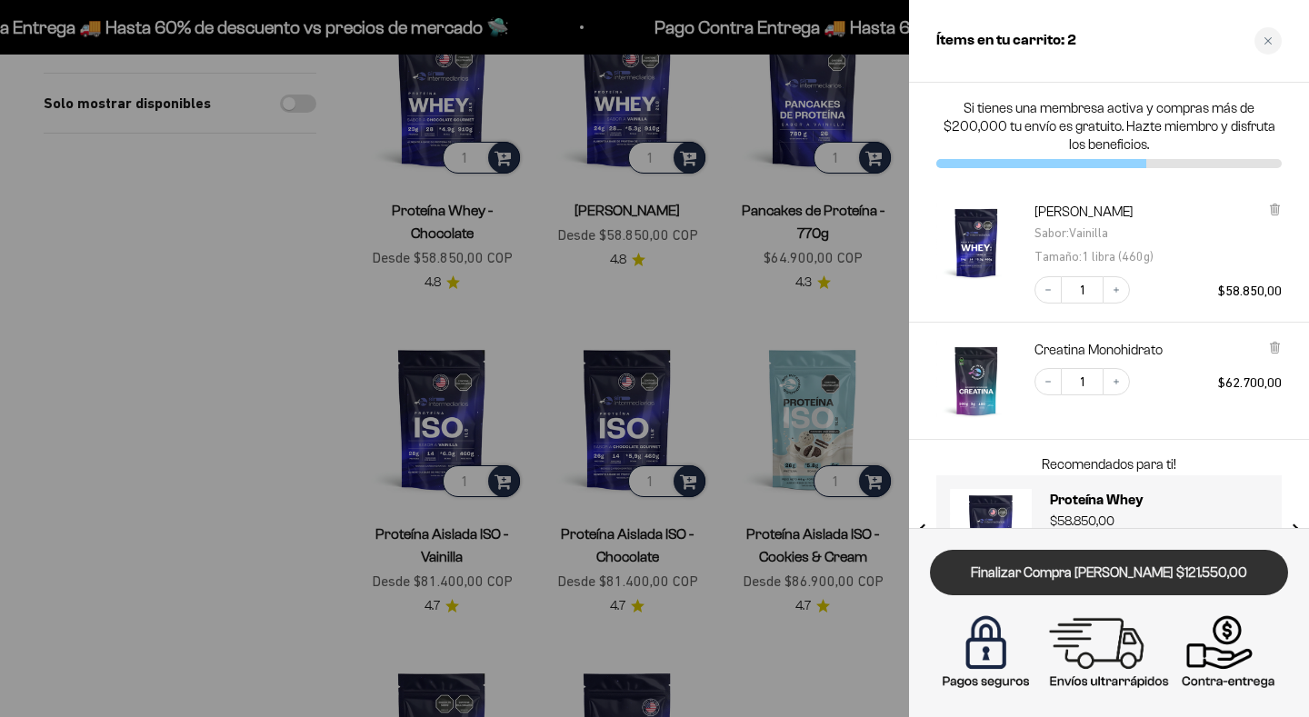
click at [1088, 567] on link "Finalizar Compra [PERSON_NAME] $121.550,00" at bounding box center [1109, 573] width 358 height 46
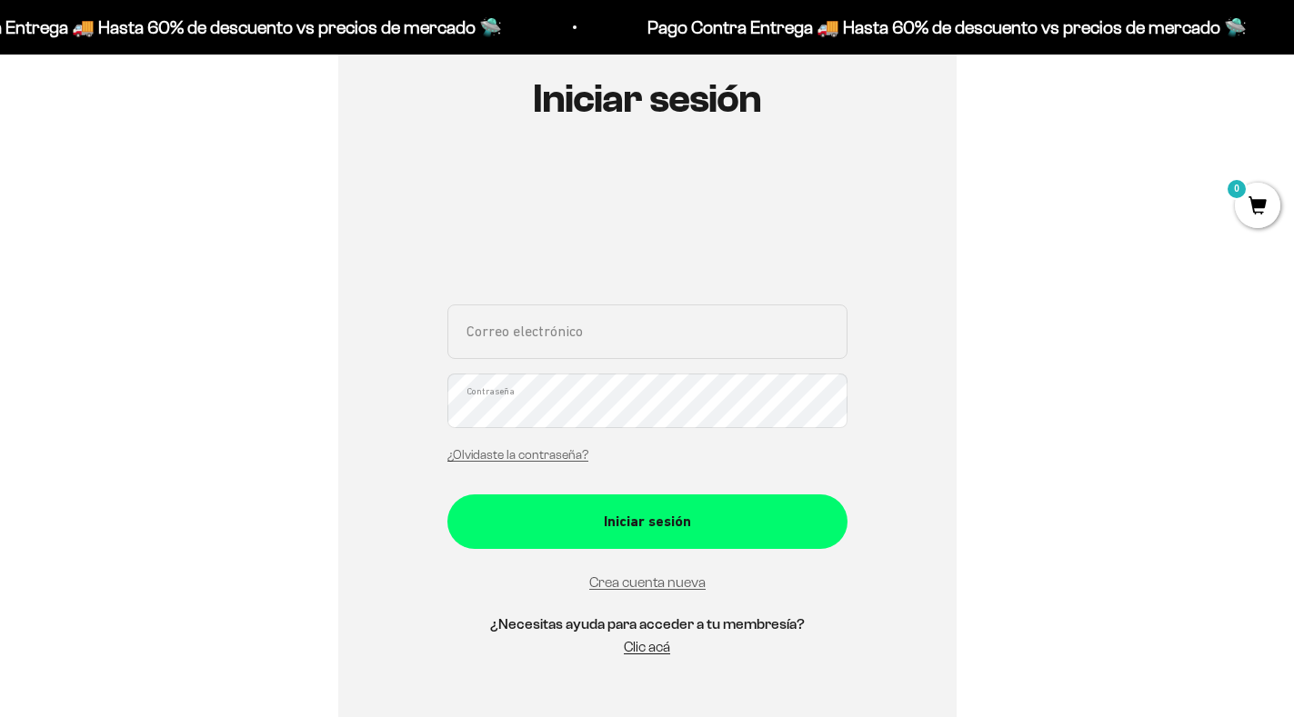
scroll to position [182, 0]
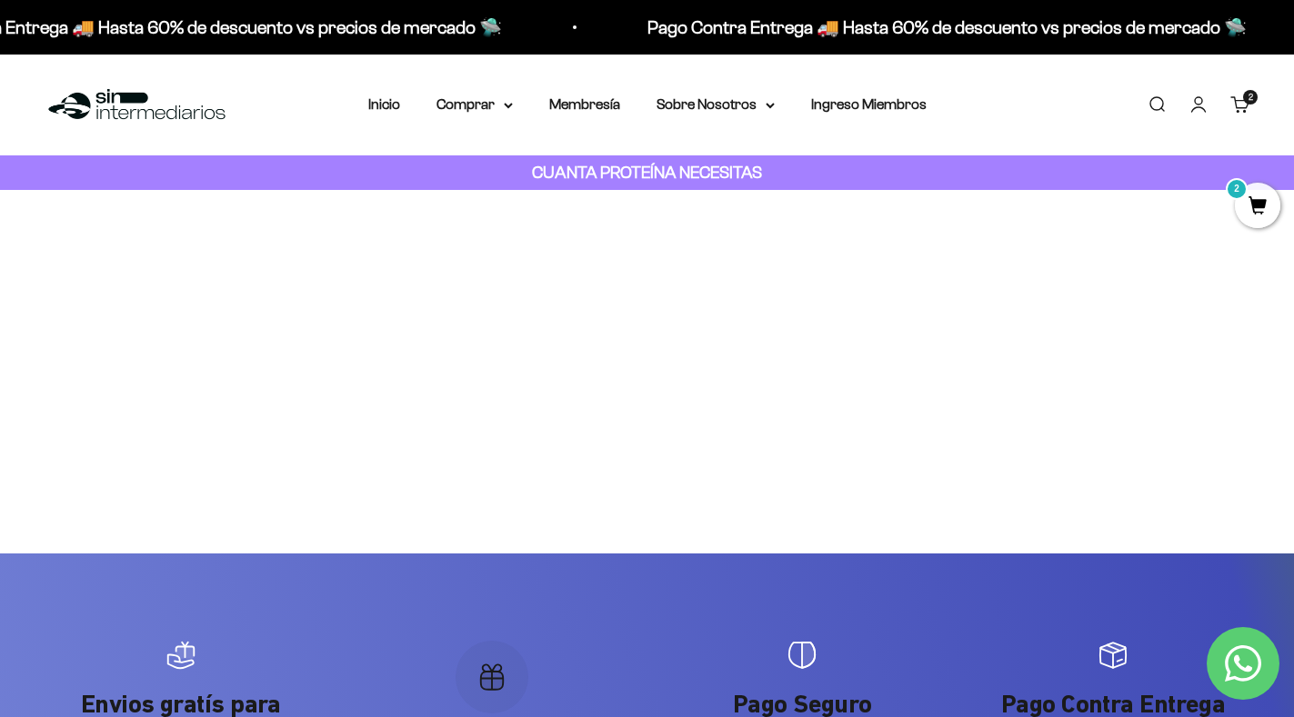
click at [558, 458] on div "Too many requests. Please try again later. Username: [EMAIL_ADDRESS][DOMAIN_NAM…" at bounding box center [647, 372] width 637 height 364
drag, startPoint x: 435, startPoint y: 283, endPoint x: 450, endPoint y: 250, distance: 36.2
click at [435, 281] on form "Password: Connect Forgot Password?" at bounding box center [647, 259] width 607 height 109
click at [653, 256] on input "Connect" at bounding box center [647, 249] width 92 height 42
click at [607, 242] on input "Connect" at bounding box center [647, 249] width 92 height 42
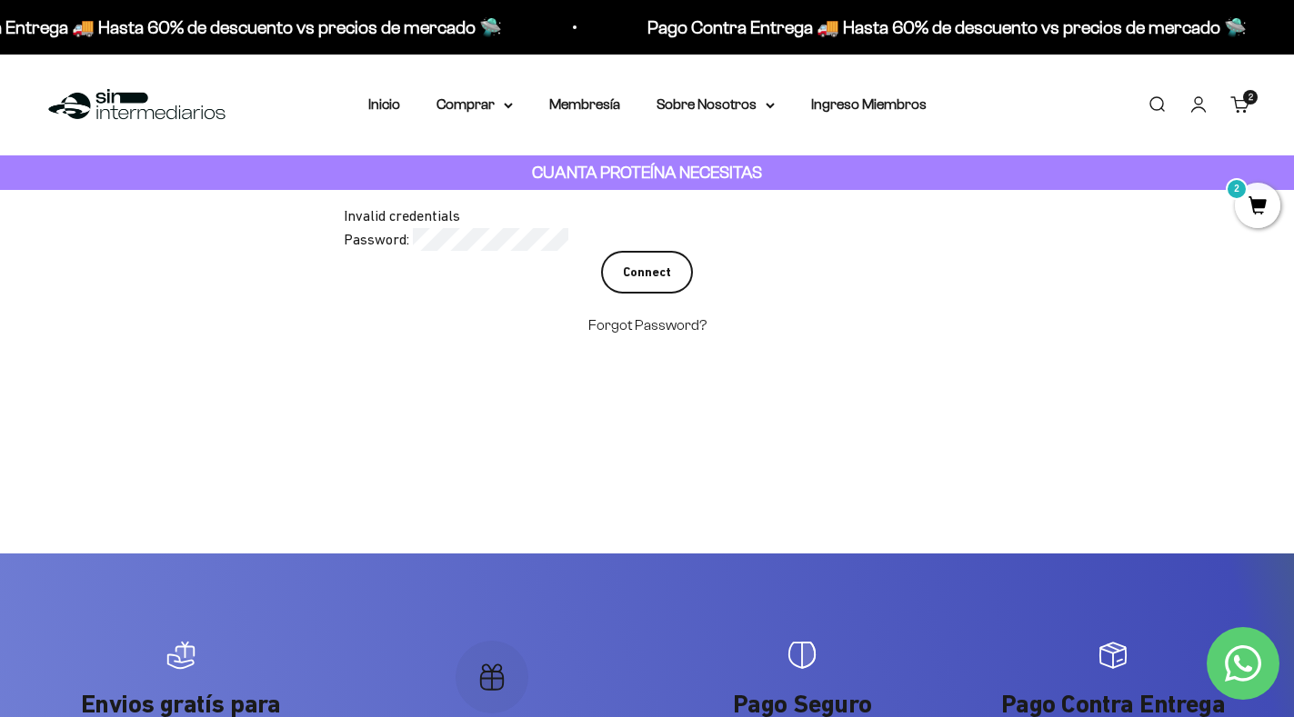
click at [617, 248] on form "Password: Connect Forgot Password?" at bounding box center [647, 282] width 607 height 109
drag, startPoint x: 467, startPoint y: 221, endPoint x: 314, endPoint y: 201, distance: 155.0
click at [651, 324] on link "Forgot Password?" at bounding box center [647, 324] width 118 height 15
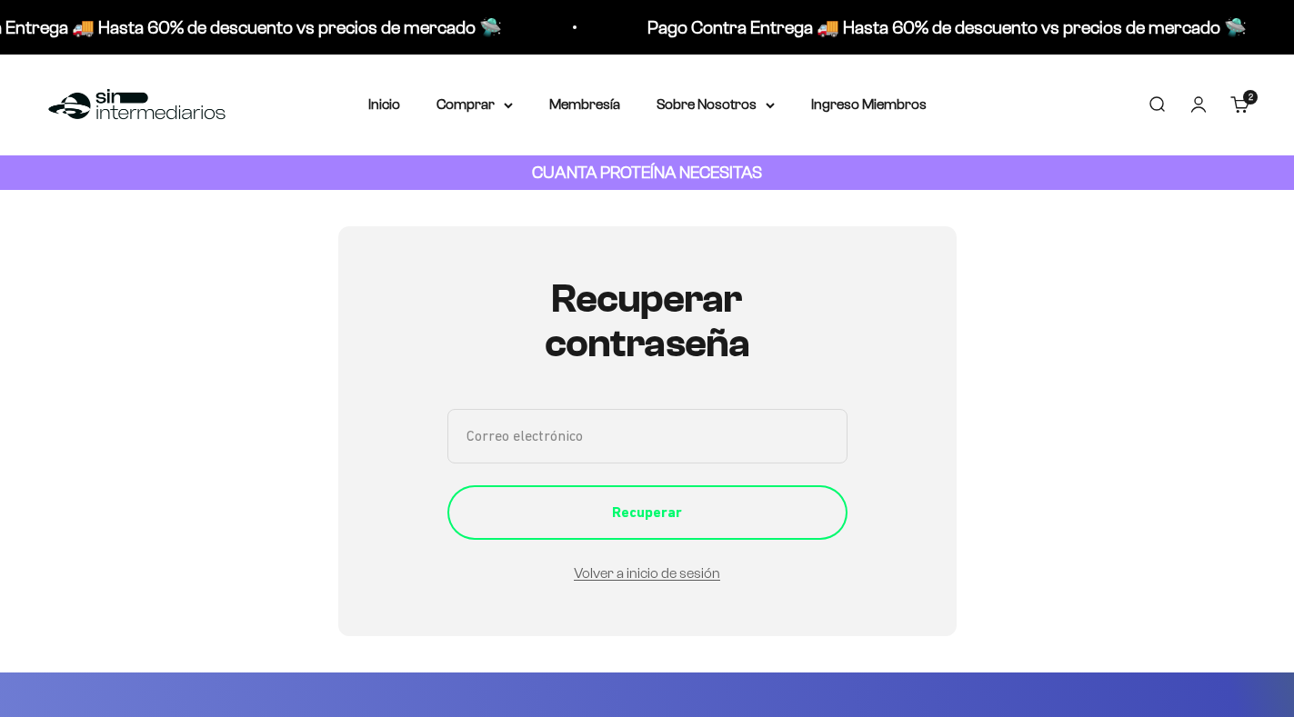
type input "anita97cris@gmail.com"
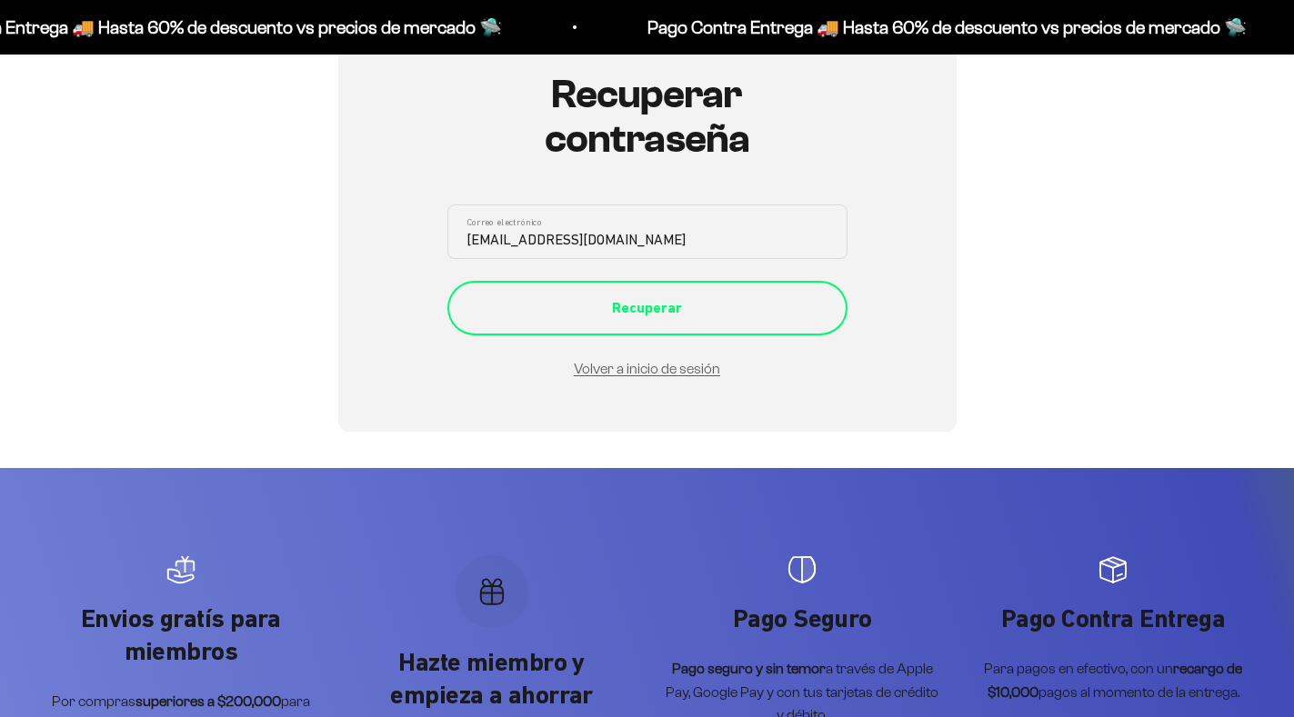
scroll to position [205, 0]
click at [540, 314] on div "Recuperar" at bounding box center [647, 308] width 327 height 24
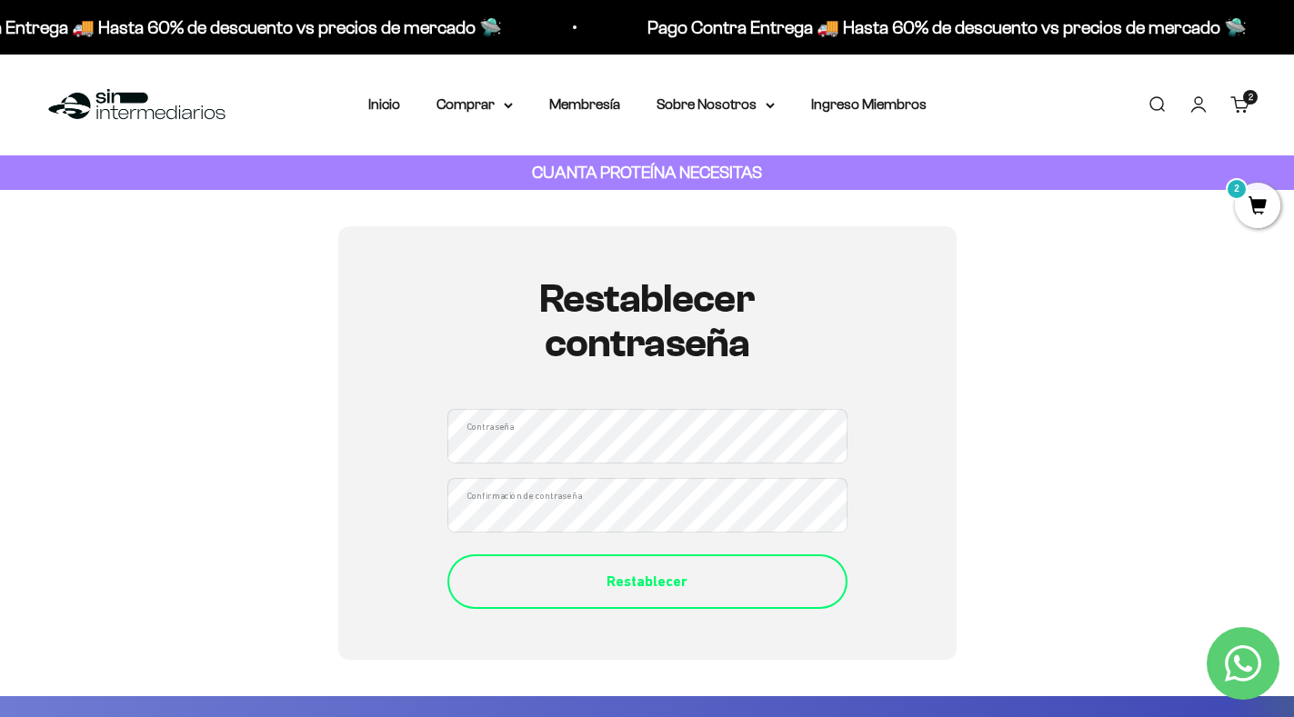
click at [747, 603] on button "Restablecer" at bounding box center [647, 582] width 400 height 55
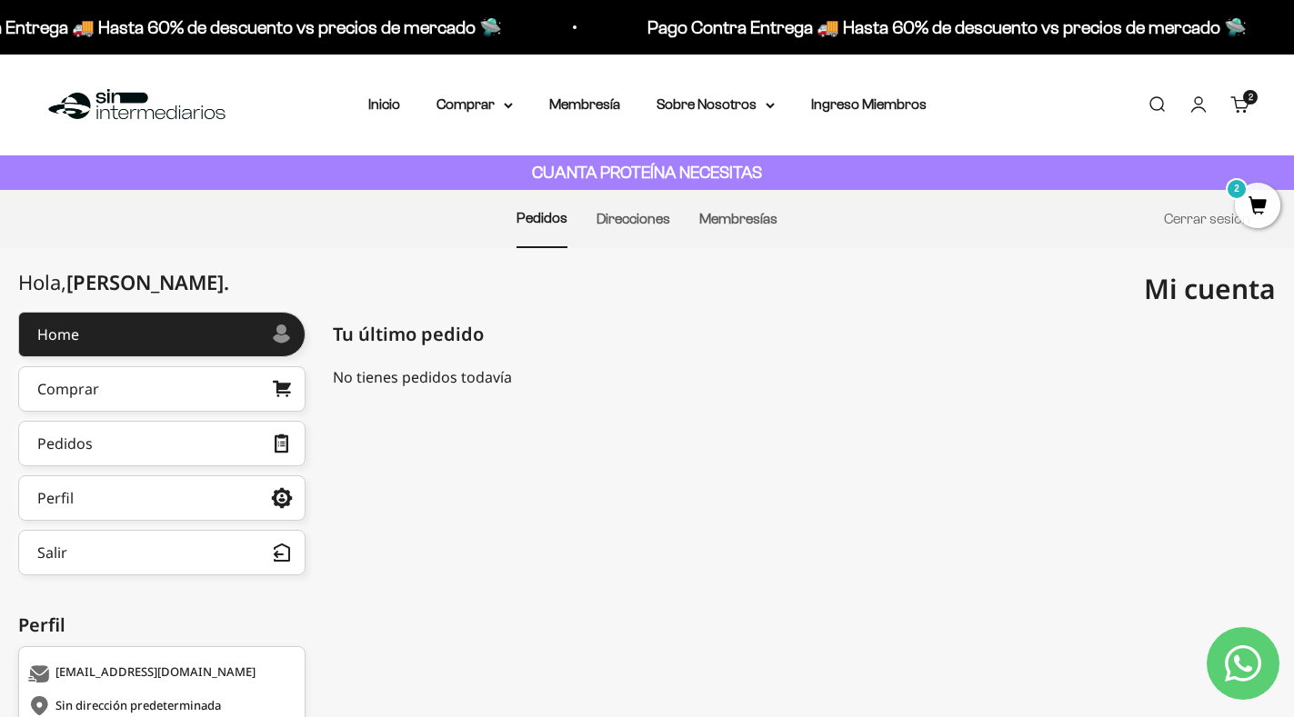
click at [1091, 394] on div "No tienes pedidos todavía Home" at bounding box center [804, 390] width 943 height 49
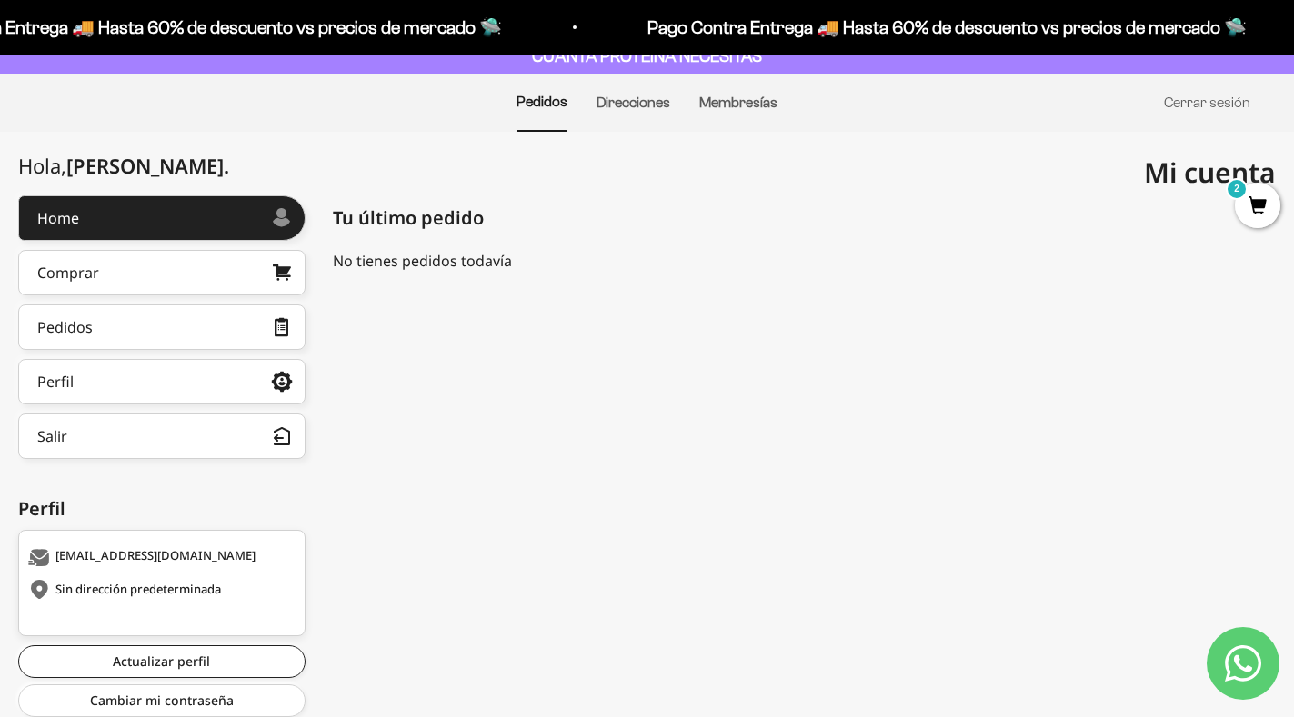
scroll to position [177, 0]
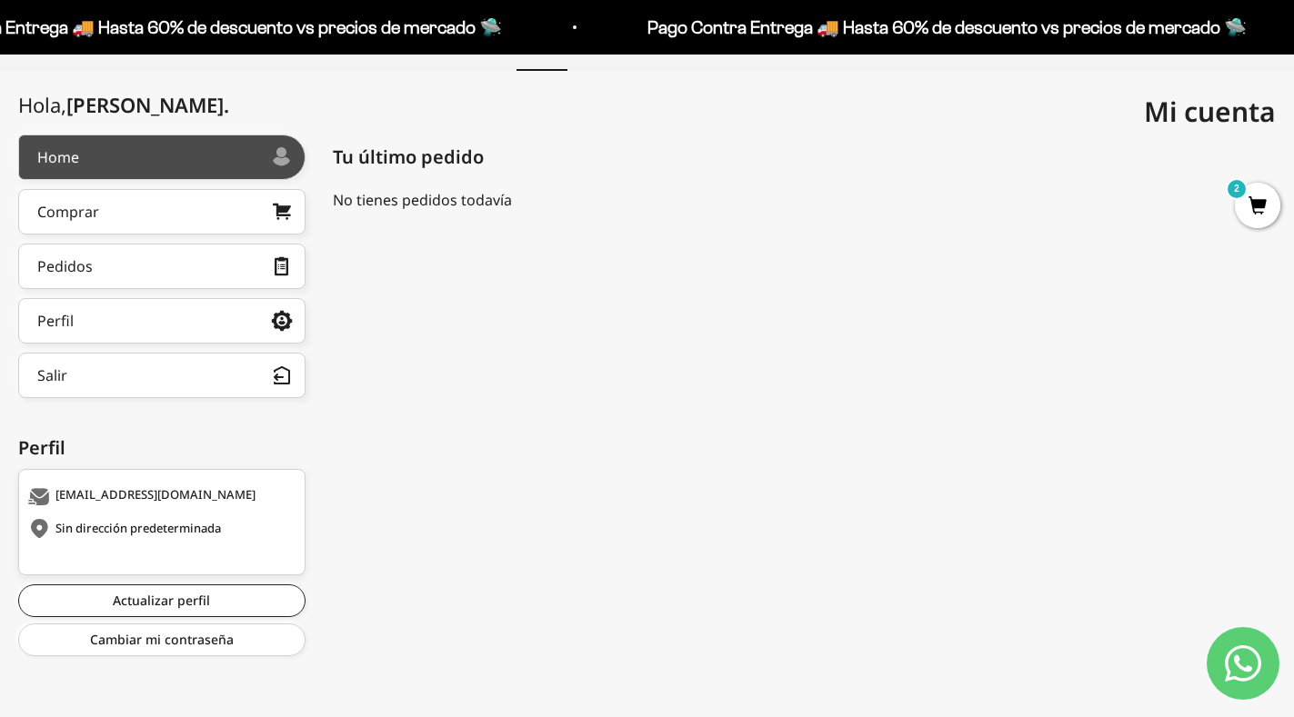
click at [195, 168] on link "Home" at bounding box center [161, 157] width 287 height 45
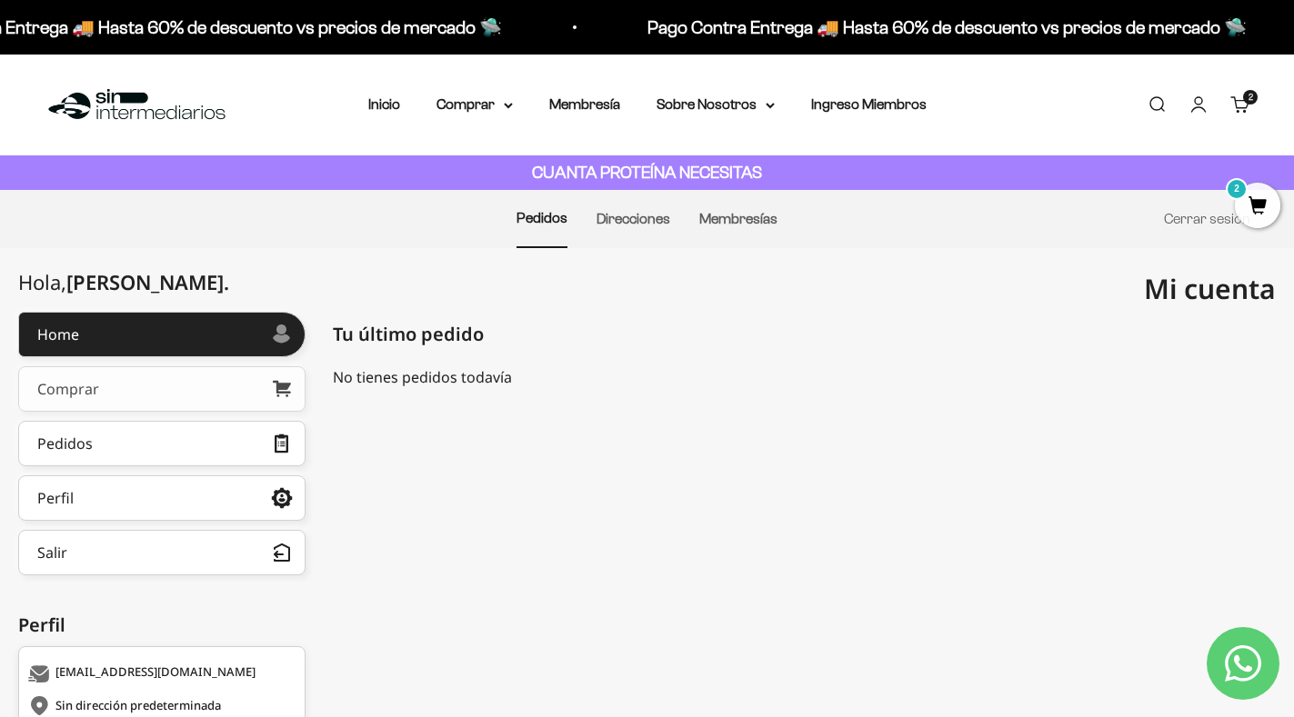
click at [159, 409] on link "Comprar" at bounding box center [161, 388] width 287 height 45
click at [1250, 640] on link "Contact us on WhatsApp" at bounding box center [1243, 663] width 73 height 73
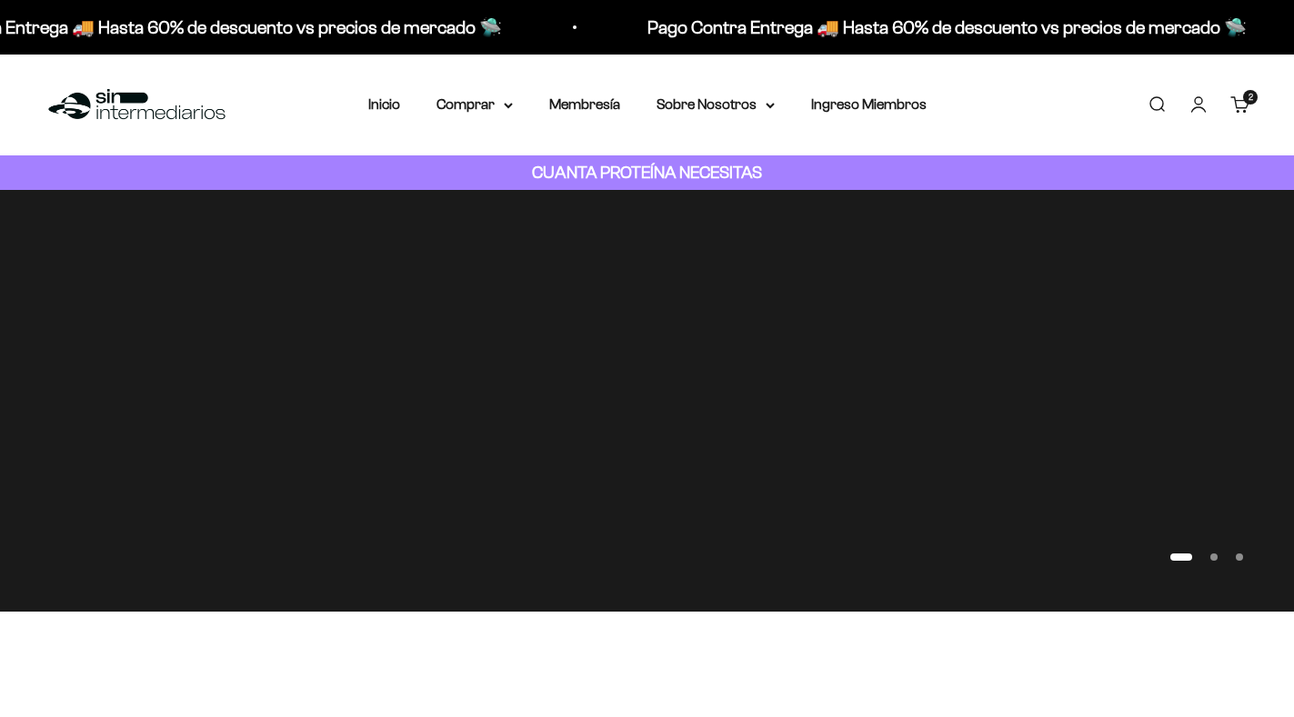
click at [1244, 99] on cart-count "2 artículos 2" at bounding box center [1250, 97] width 15 height 15
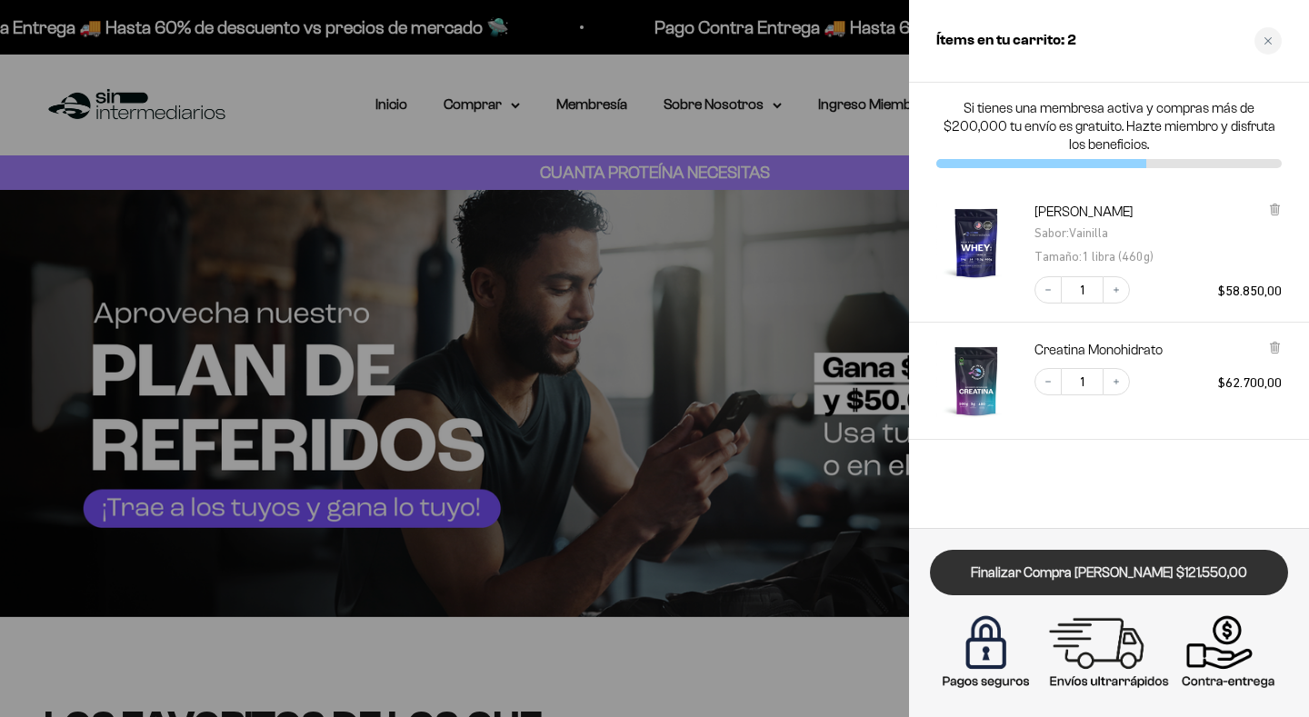
click at [1129, 564] on link "Finalizar Compra [PERSON_NAME] $121.550,00" at bounding box center [1109, 573] width 358 height 46
